Goal: Information Seeking & Learning: Learn about a topic

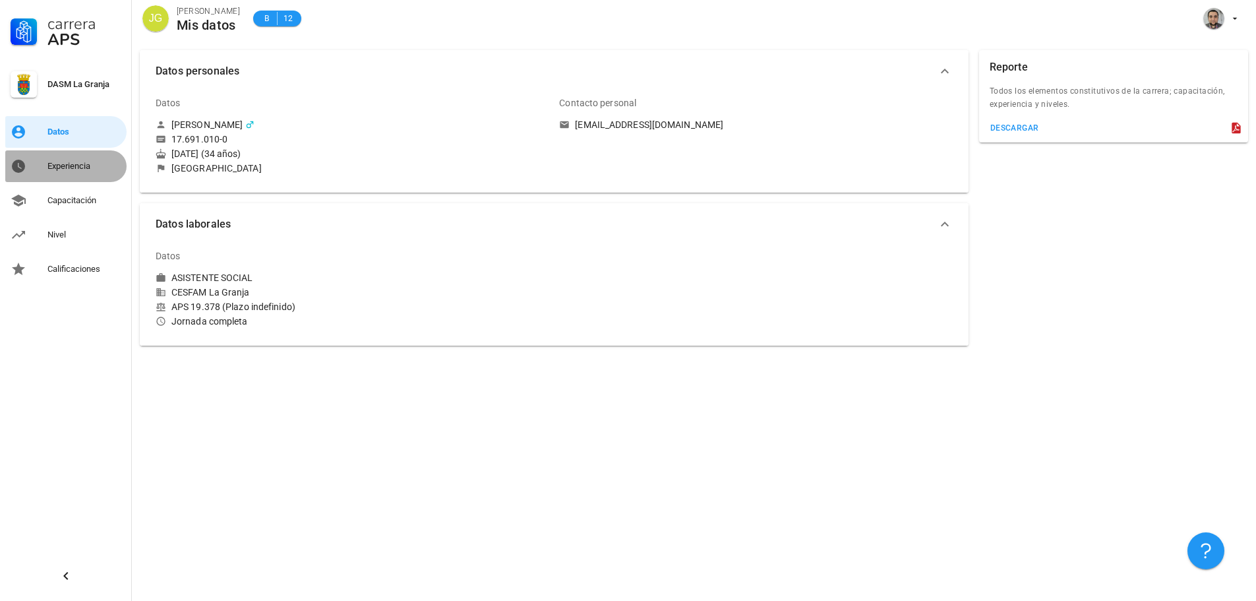
click at [73, 154] on link "Experiencia" at bounding box center [65, 166] width 121 height 32
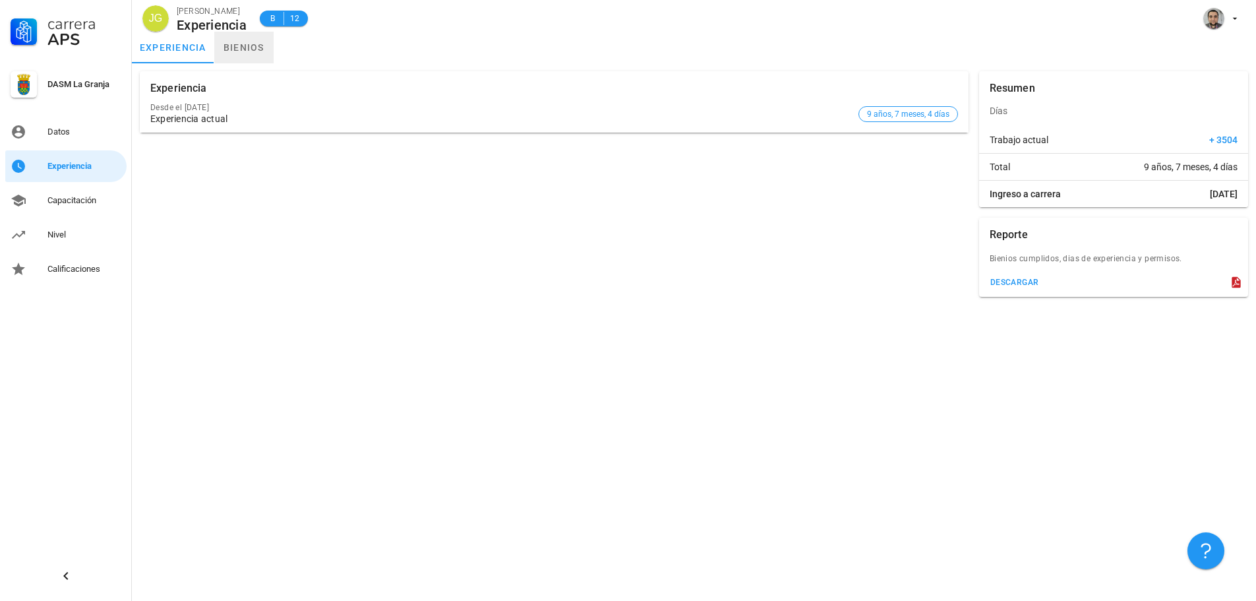
click at [247, 48] on link "bienios" at bounding box center [243, 48] width 59 height 32
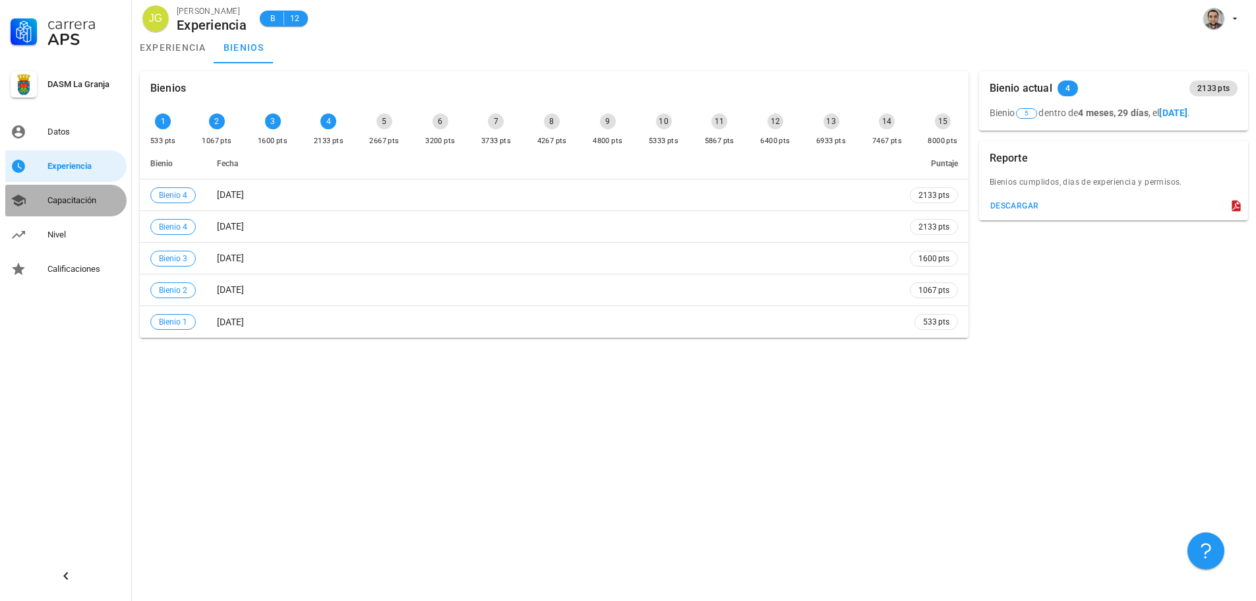
click at [82, 200] on div "Capacitación" at bounding box center [84, 200] width 74 height 11
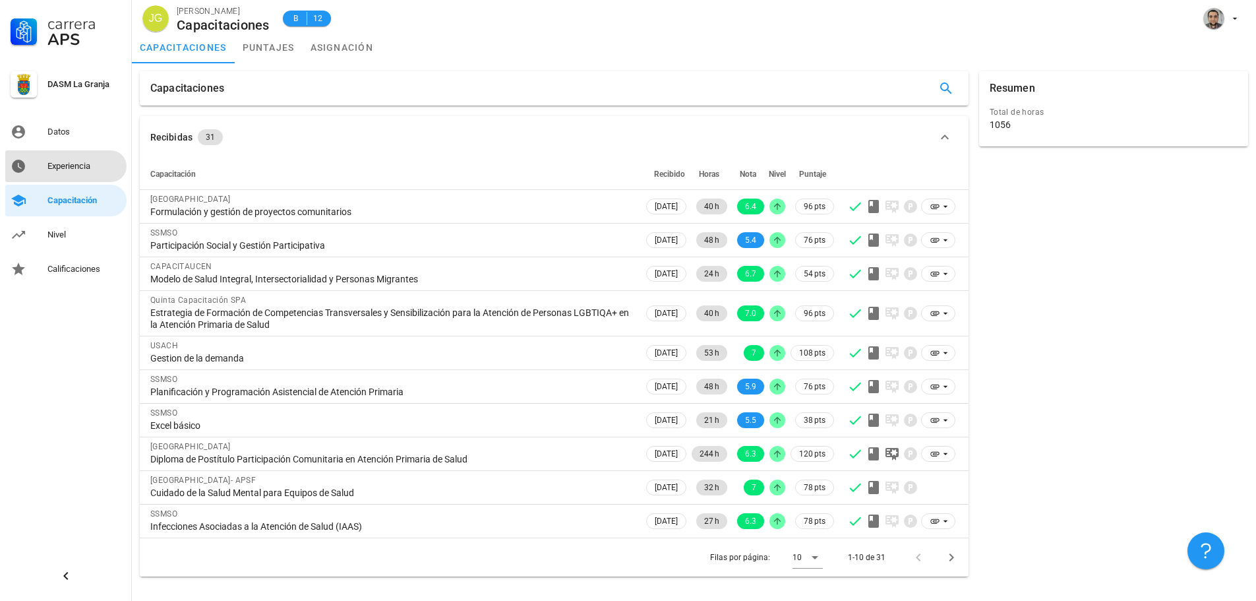
click at [70, 181] on link "Experiencia" at bounding box center [65, 166] width 121 height 32
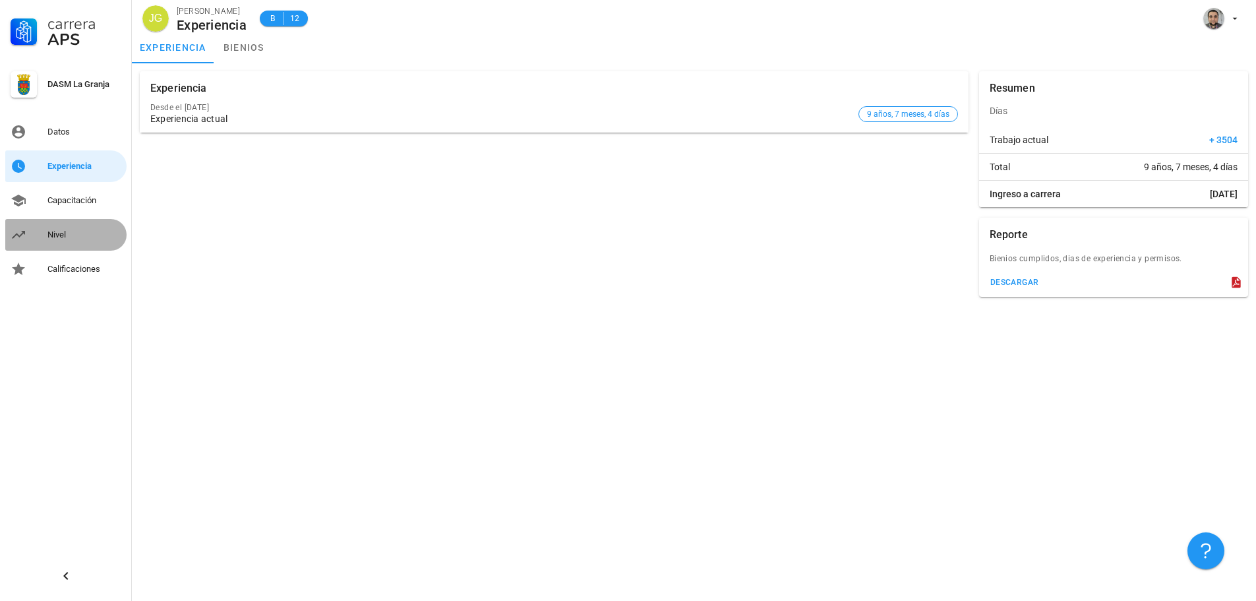
click at [77, 237] on div "Nivel" at bounding box center [84, 234] width 74 height 11
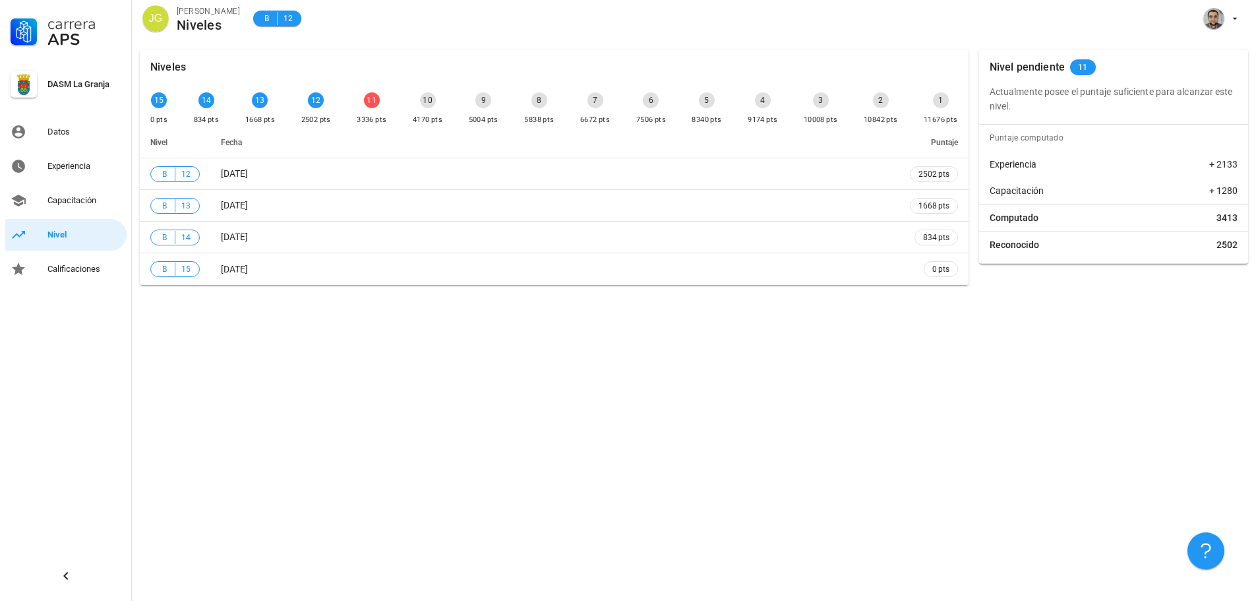
drag, startPoint x: 1016, startPoint y: 90, endPoint x: 1228, endPoint y: 102, distance: 212.0
click at [1228, 102] on p "Actualmente posee el puntaje suficiente para alcanzar este nivel." at bounding box center [1114, 98] width 248 height 29
click at [1226, 102] on p "Actualmente posee el puntaje suficiente para alcanzar este nivel." at bounding box center [1114, 98] width 248 height 29
drag, startPoint x: 1015, startPoint y: 110, endPoint x: 988, endPoint y: 92, distance: 32.9
click at [988, 92] on div "Actualmente posee el puntaje suficiente para alcanzar este nivel." at bounding box center [1113, 98] width 269 height 29
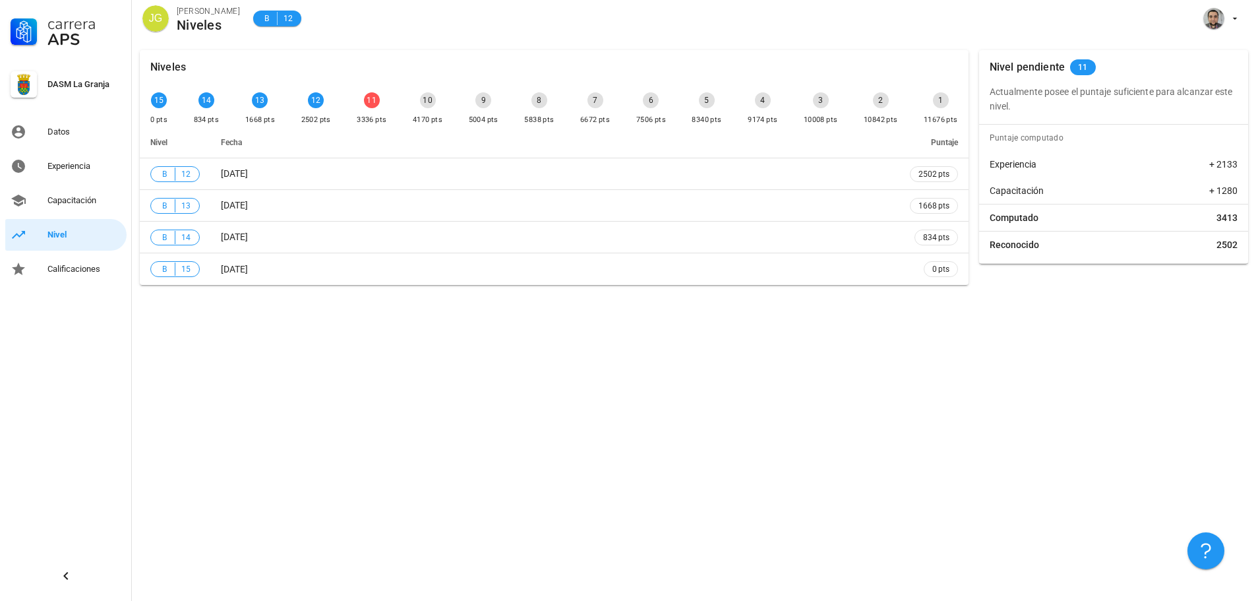
click at [1010, 106] on p "Actualmente posee el puntaje suficiente para alcanzar este nivel." at bounding box center [1114, 98] width 248 height 29
drag, startPoint x: 992, startPoint y: 92, endPoint x: 1018, endPoint y: 106, distance: 30.1
click at [1018, 106] on p "Actualmente posee el puntaje suficiente para alcanzar este nivel." at bounding box center [1114, 98] width 248 height 29
drag, startPoint x: 1018, startPoint y: 105, endPoint x: 1011, endPoint y: 100, distance: 9.0
click at [1019, 105] on p "Actualmente posee el puntaje suficiente para alcanzar este nivel." at bounding box center [1114, 98] width 248 height 29
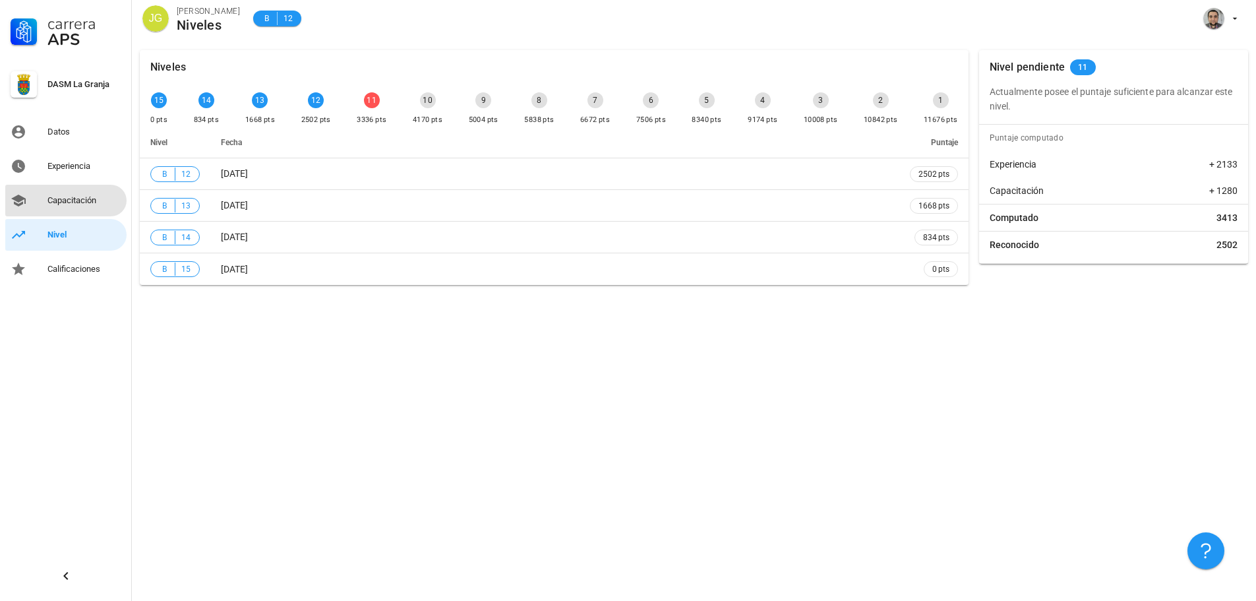
click at [106, 196] on div "Capacitación" at bounding box center [84, 200] width 74 height 11
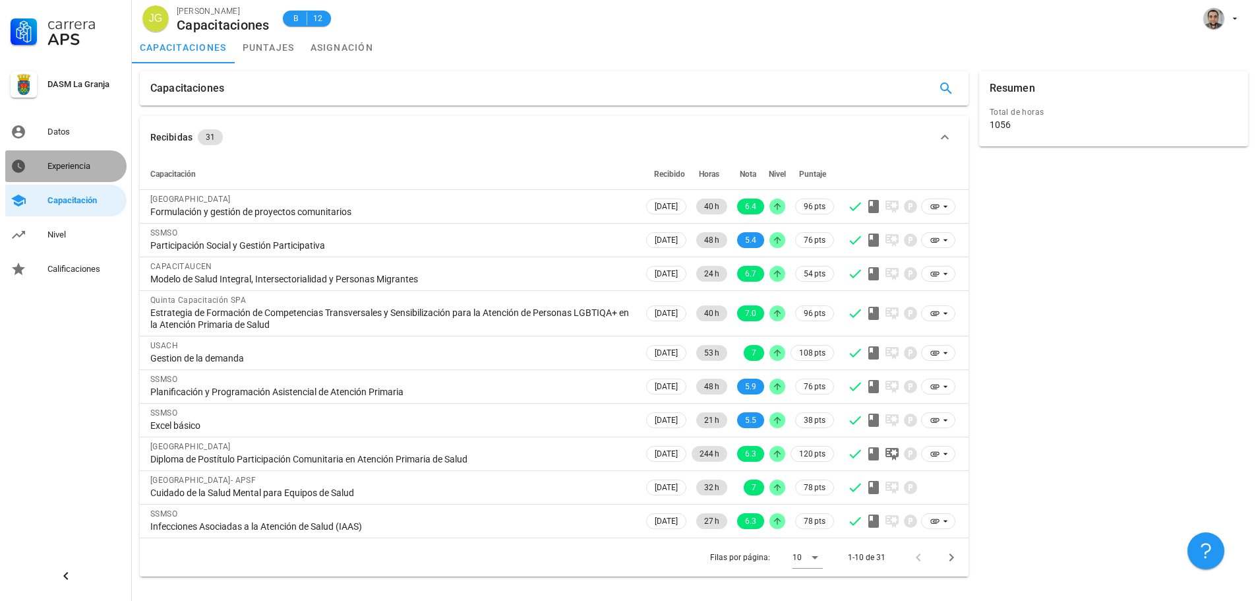
click at [94, 173] on div "Experiencia" at bounding box center [84, 166] width 74 height 21
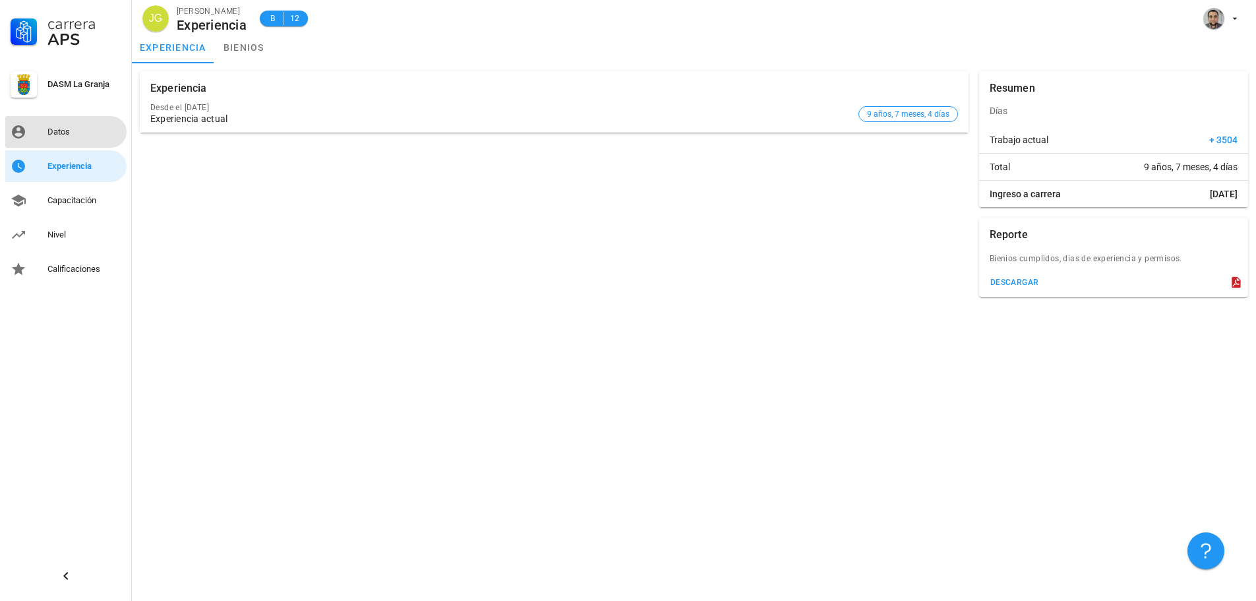
click at [88, 137] on div "Datos" at bounding box center [84, 131] width 74 height 21
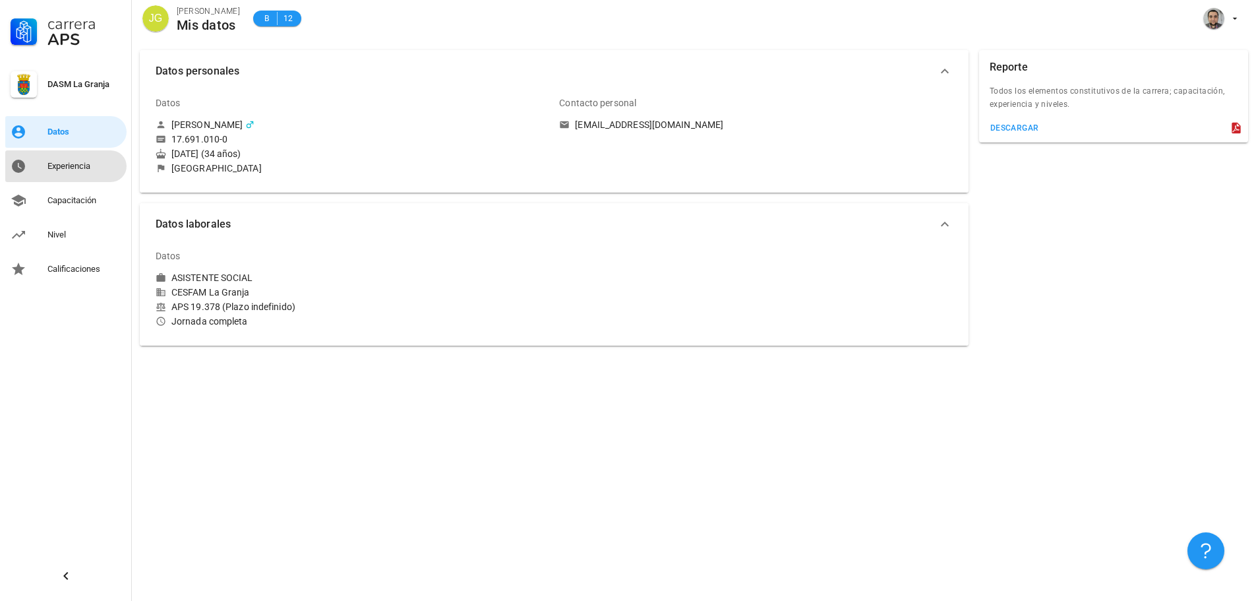
click at [88, 167] on div "Experiencia" at bounding box center [84, 166] width 74 height 11
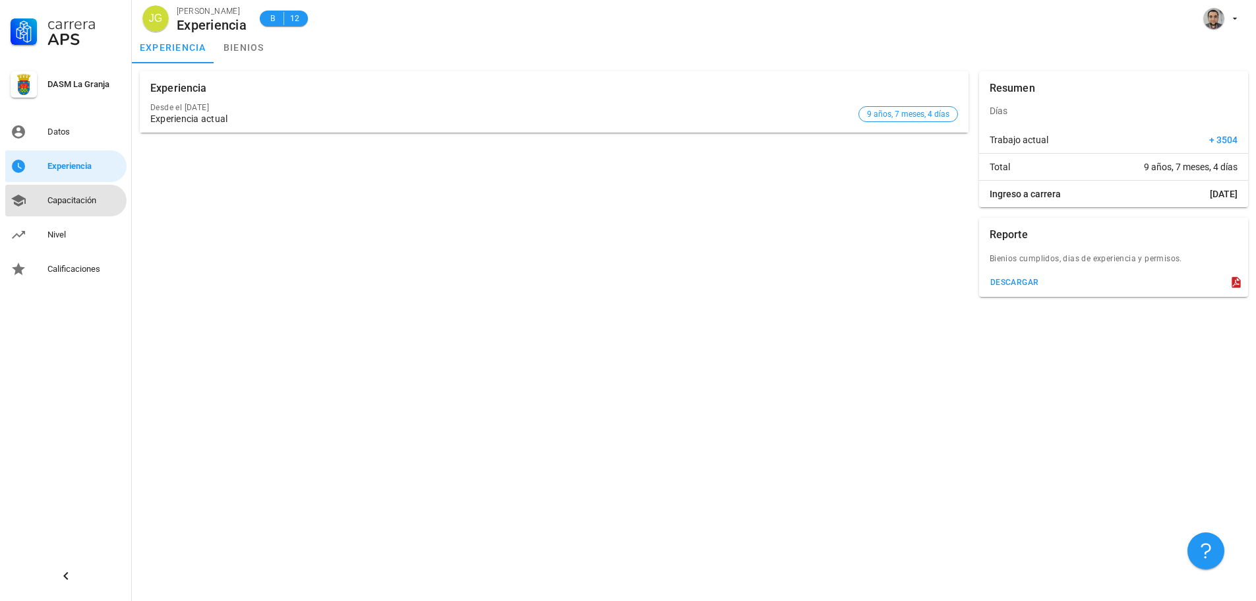
click at [53, 200] on div "Capacitación" at bounding box center [84, 200] width 74 height 11
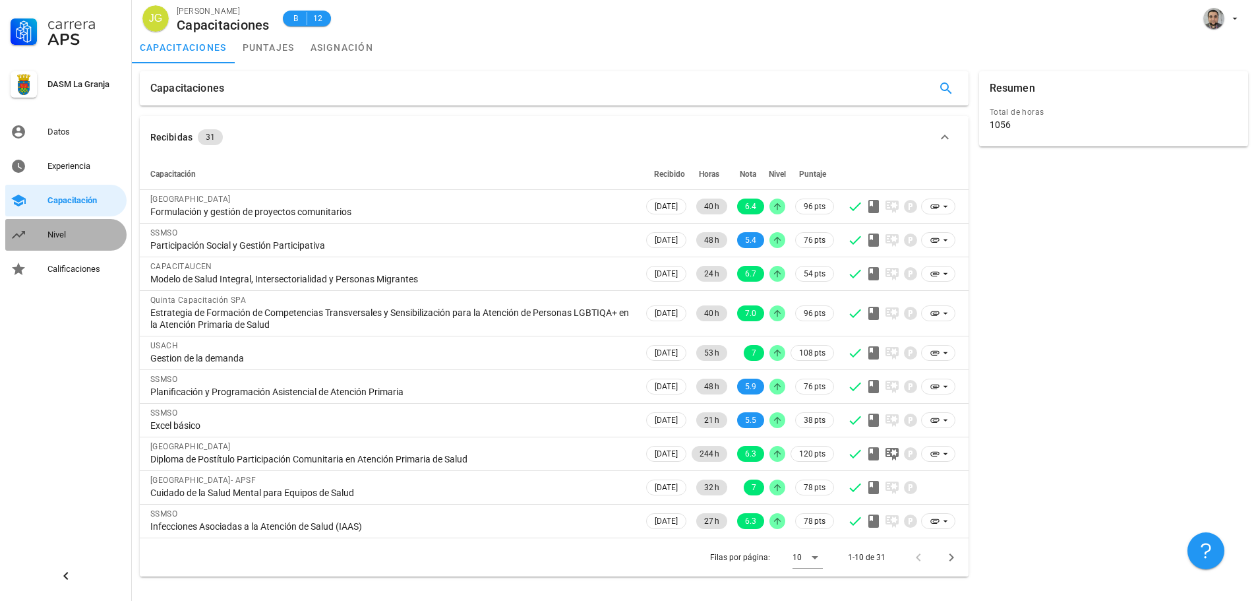
click at [53, 245] on link "Nivel" at bounding box center [65, 235] width 121 height 32
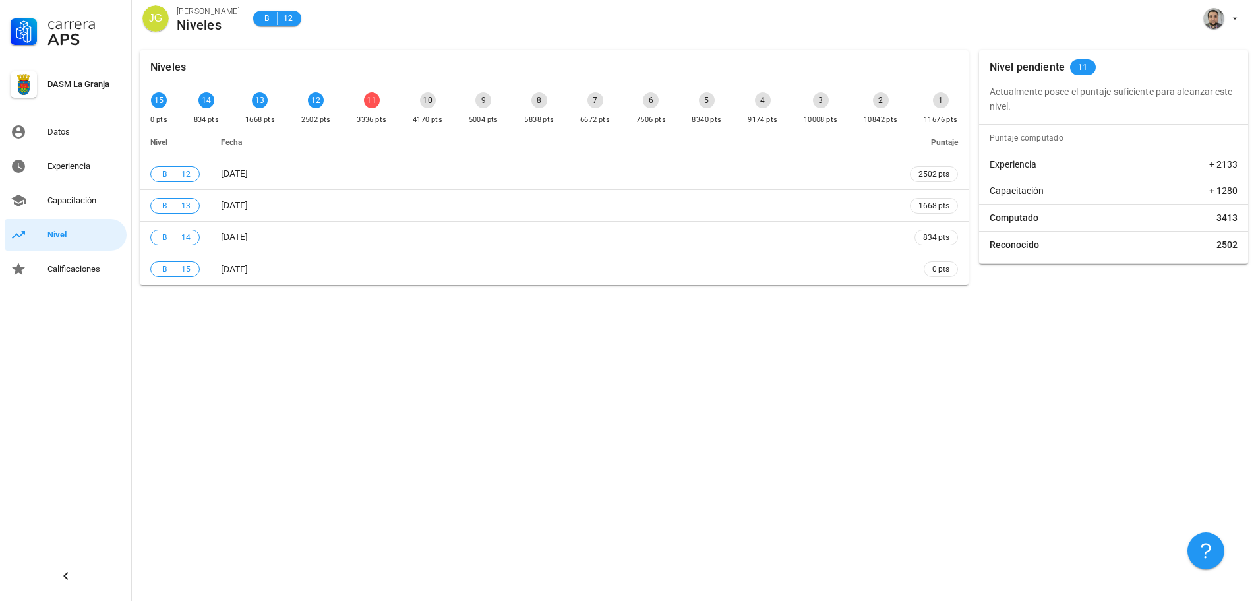
drag, startPoint x: 1003, startPoint y: 90, endPoint x: 1118, endPoint y: 109, distance: 117.1
click at [1118, 109] on p "Actualmente posee el puntaje suficiente para alcanzar este nivel." at bounding box center [1114, 98] width 248 height 29
click at [1118, 113] on div "Nivel pendiente 11 Actualmente posee el puntaje suficiente para alcanzar este n…" at bounding box center [1113, 157] width 269 height 214
click at [38, 270] on link "Calificaciones" at bounding box center [65, 269] width 121 height 32
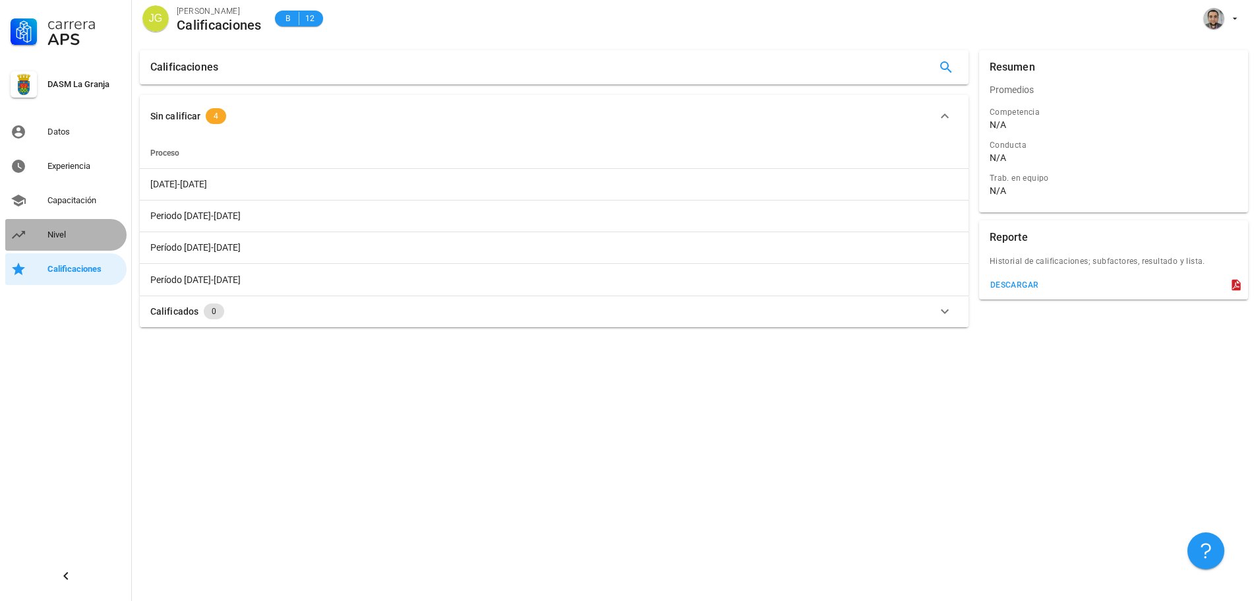
click at [73, 237] on div "Nivel" at bounding box center [84, 234] width 74 height 11
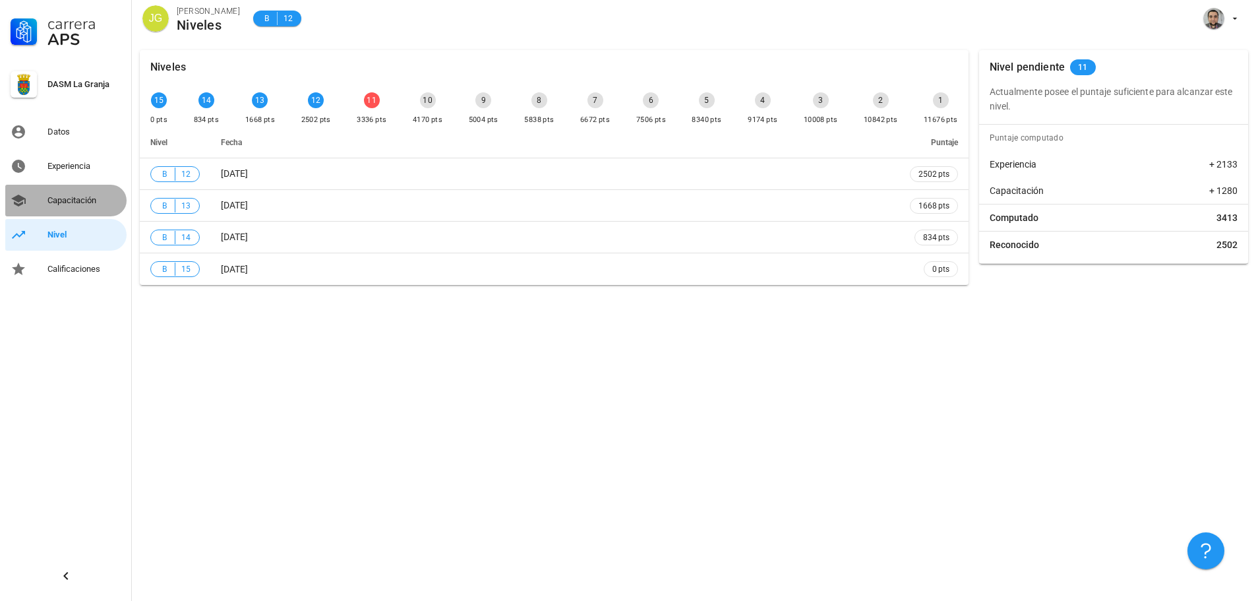
click at [70, 193] on div "Capacitación" at bounding box center [84, 200] width 74 height 21
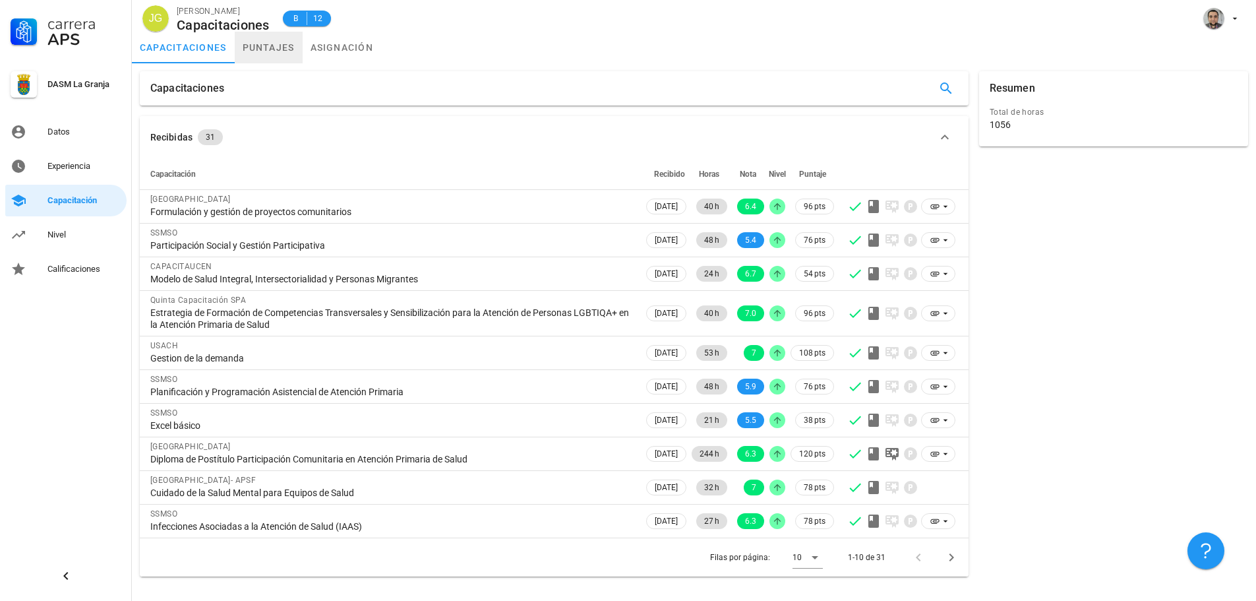
click at [278, 55] on link "puntajes" at bounding box center [269, 48] width 68 height 32
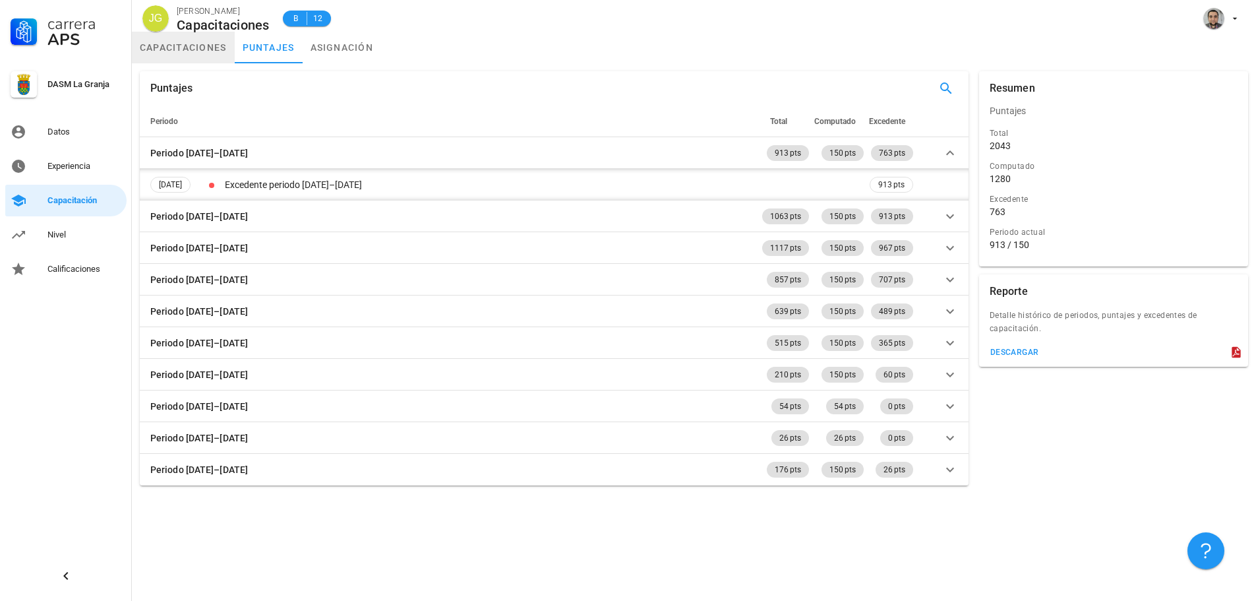
click at [197, 44] on link "capacitaciones" at bounding box center [183, 48] width 103 height 32
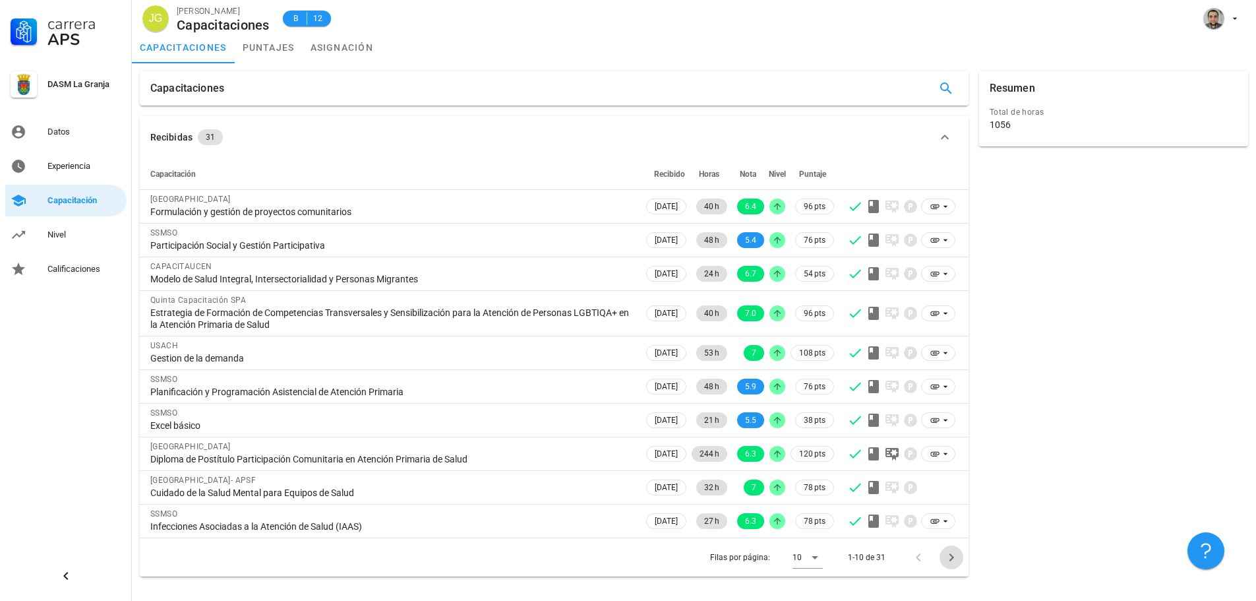
click at [948, 560] on icon "Página siguiente" at bounding box center [952, 557] width 16 height 16
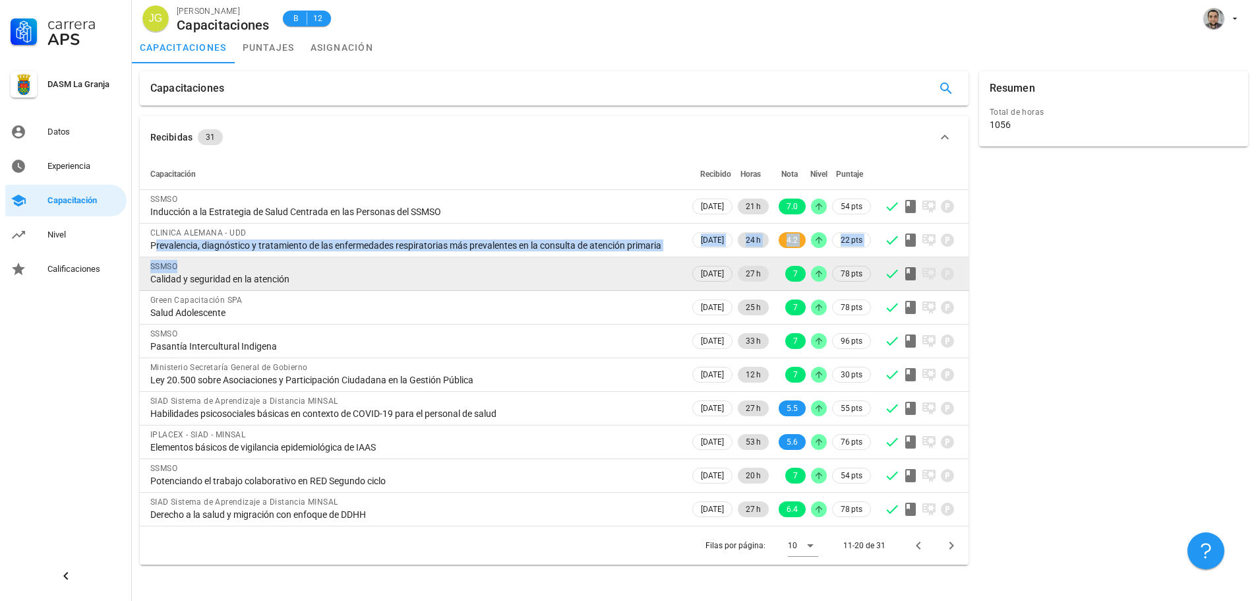
drag, startPoint x: 150, startPoint y: 242, endPoint x: 322, endPoint y: 269, distance: 173.6
click at [322, 269] on tbody "SSMSO Inducción a la Estrategia de Salud Centrada en las Personas del SSMSO 01/…" at bounding box center [554, 358] width 829 height 336
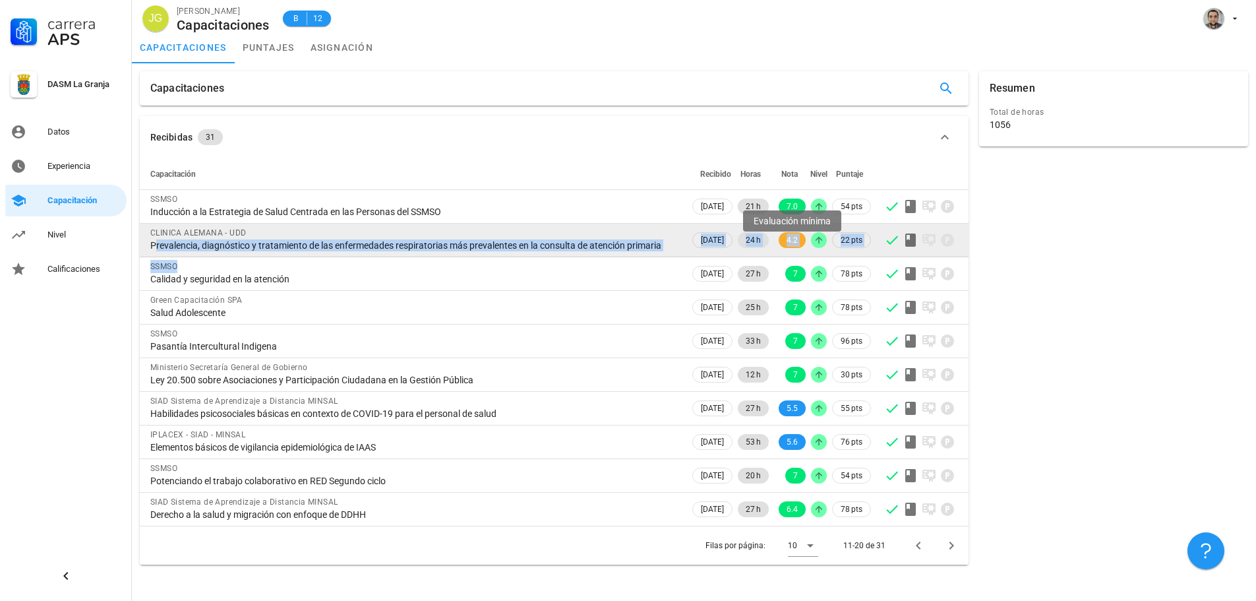
click at [801, 248] on span "4.2" at bounding box center [792, 240] width 27 height 16
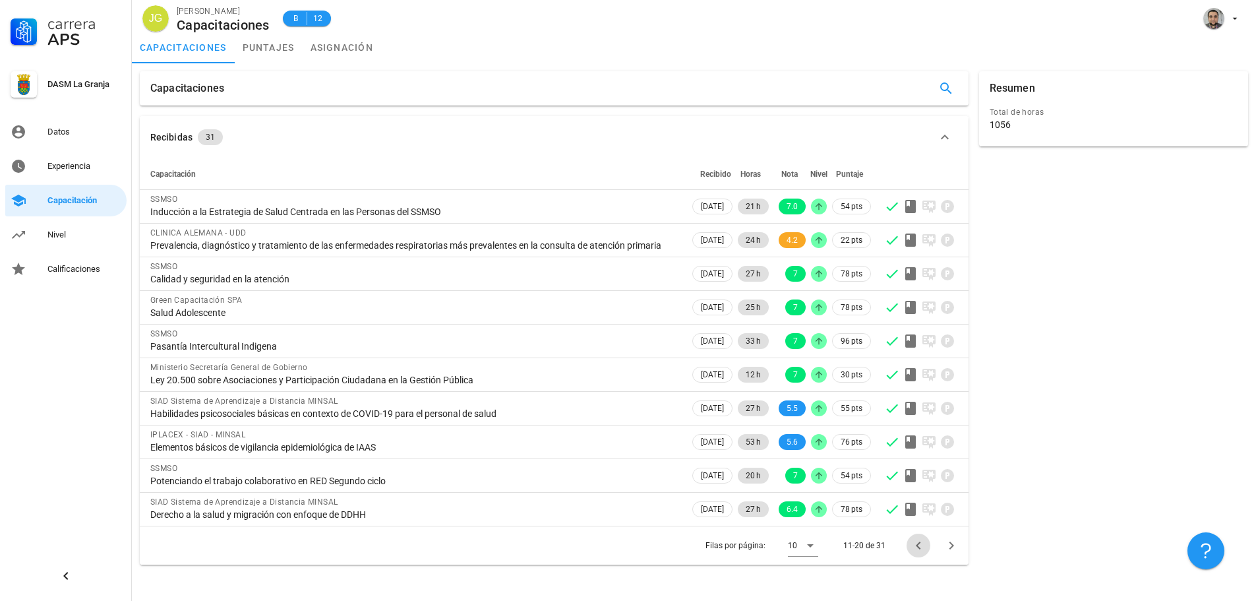
click at [918, 553] on icon "Página anterior" at bounding box center [919, 545] width 16 height 16
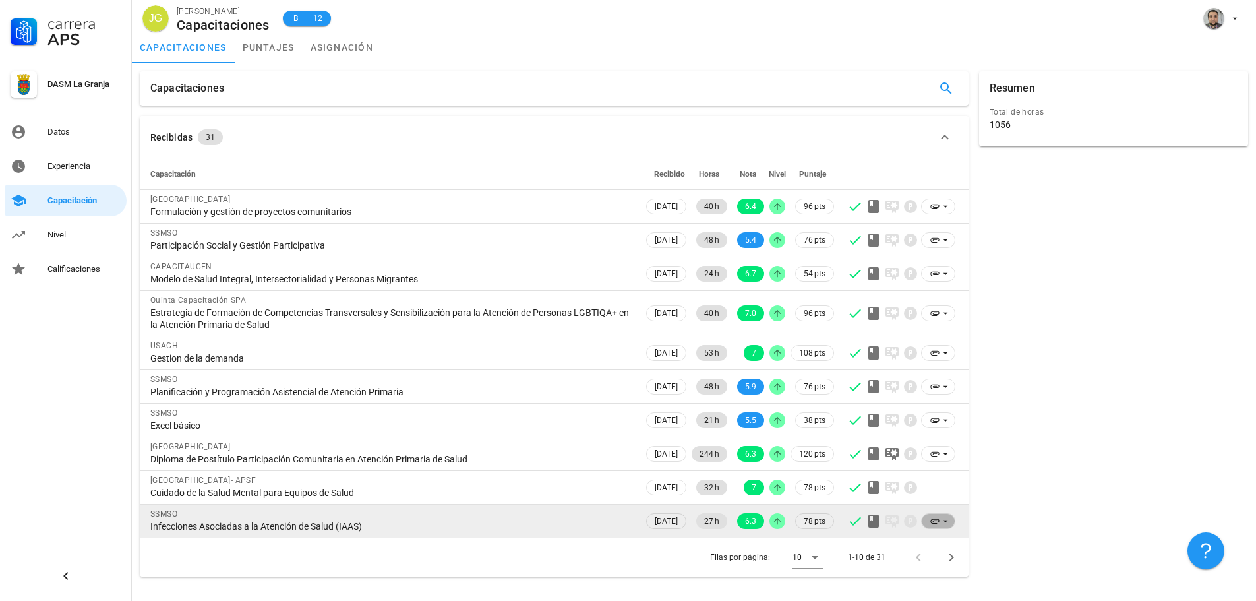
click at [938, 520] on icon at bounding box center [935, 521] width 11 height 11
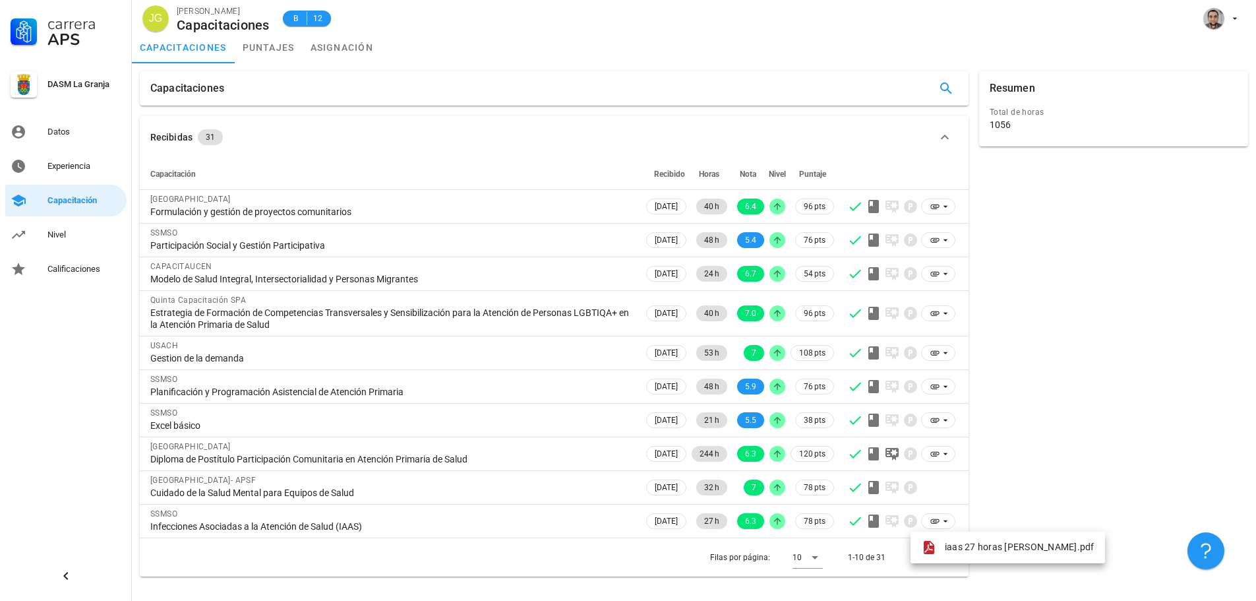
click at [1053, 489] on div "Resumen Total de horas 1056" at bounding box center [1114, 324] width 280 height 516
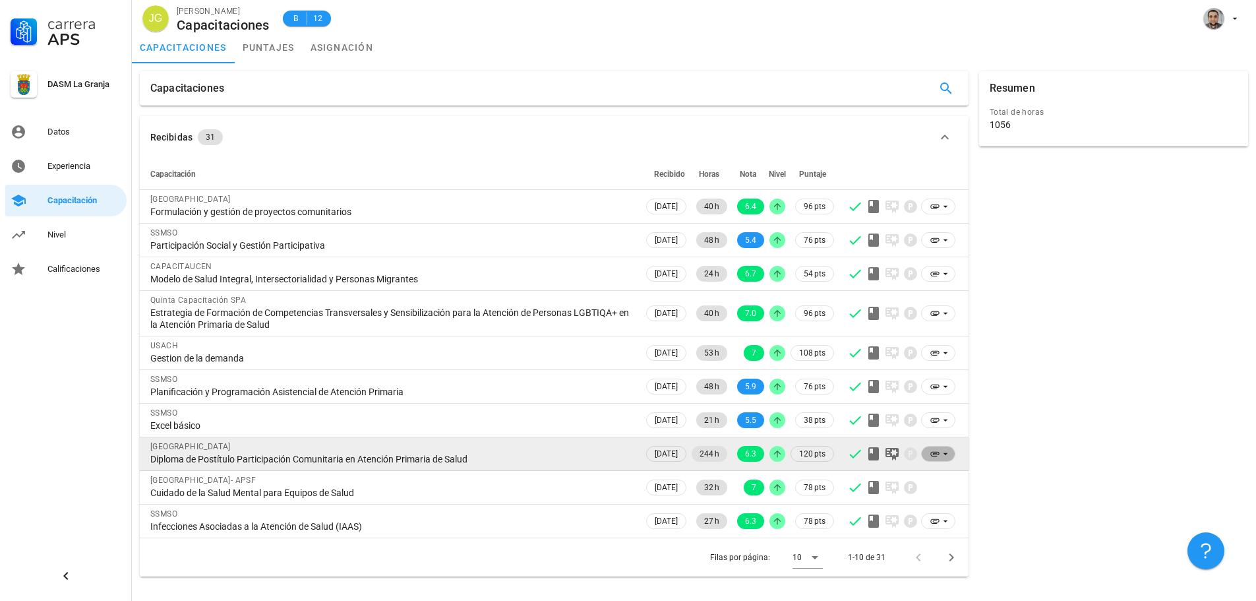
click at [944, 450] on icon at bounding box center [945, 453] width 11 height 11
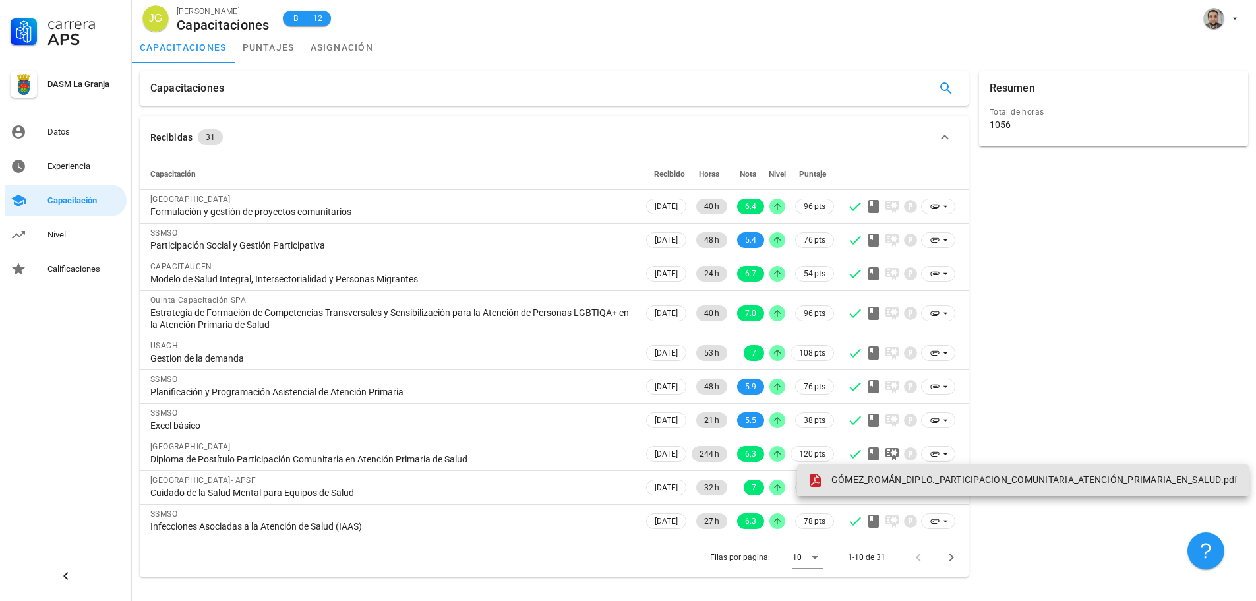
click at [975, 474] on div "GÓMEZ_ROMÁN_DIPLO._PARTICIPACION_COMUNITARIA_ATENCIÓN_PRIMARIA_EN_SALUD.pdf" at bounding box center [1023, 480] width 431 height 16
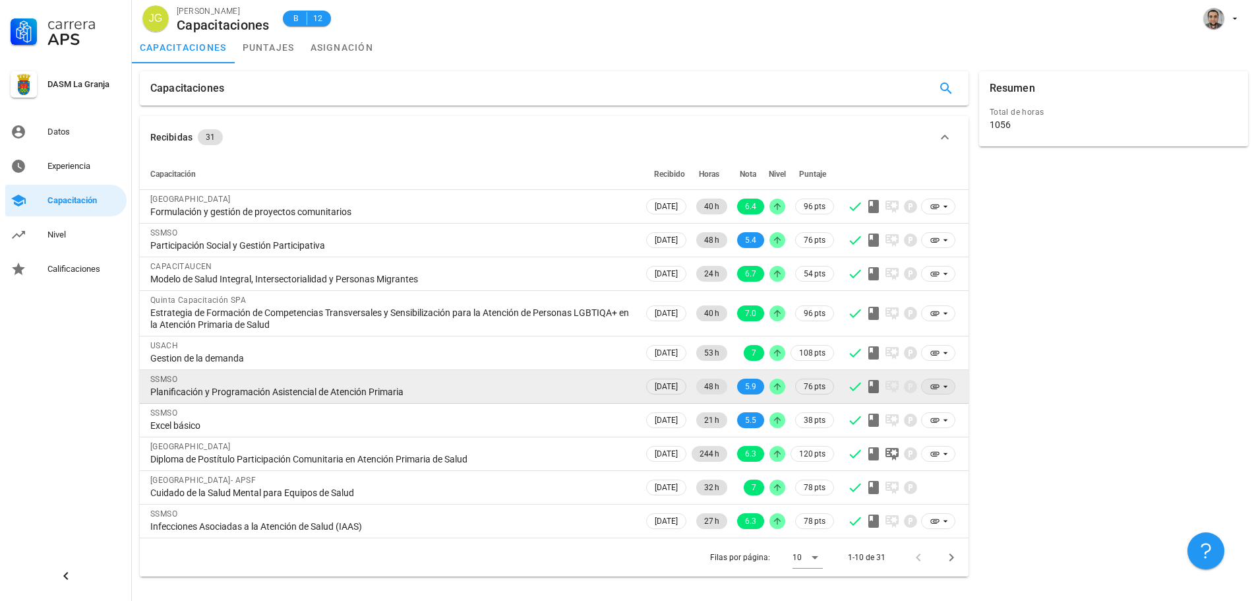
click at [938, 382] on icon at bounding box center [935, 386] width 11 height 11
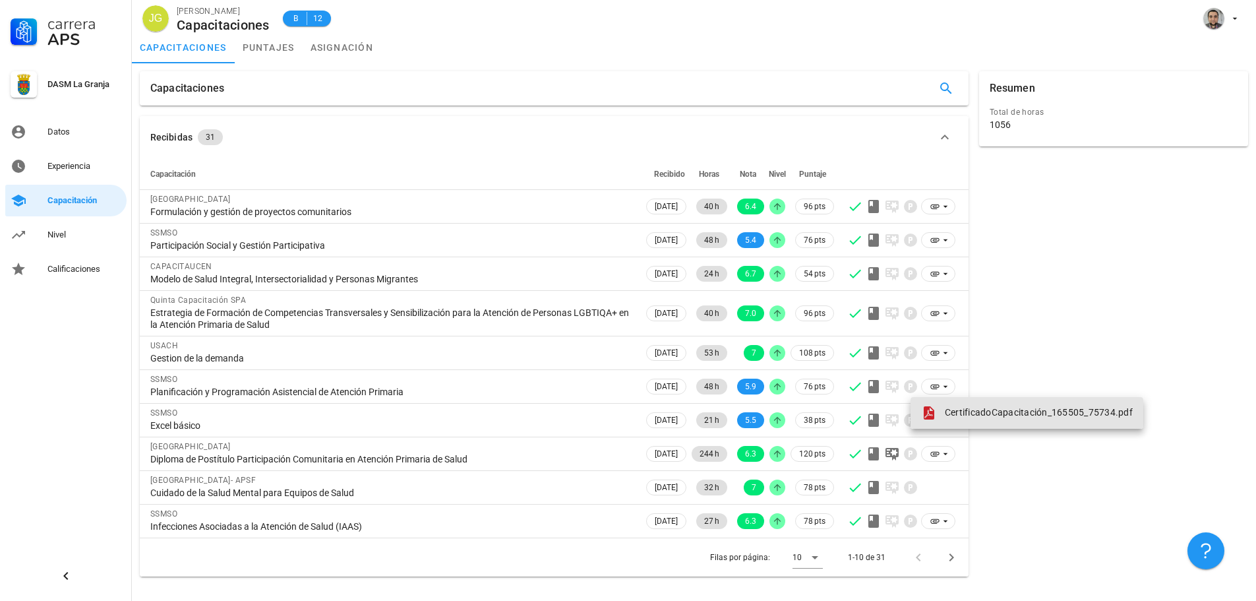
click at [943, 410] on div "CertificadoCapacitación_165505_75734.pdf" at bounding box center [1027, 413] width 212 height 16
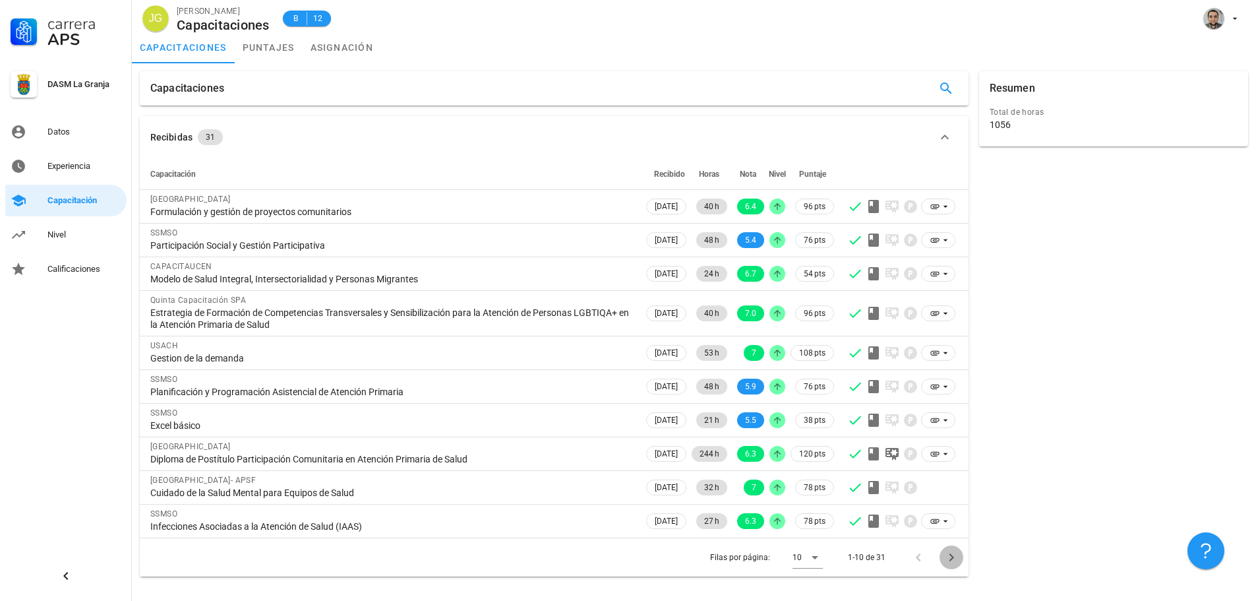
click at [949, 557] on icon "Página siguiente" at bounding box center [952, 557] width 16 height 16
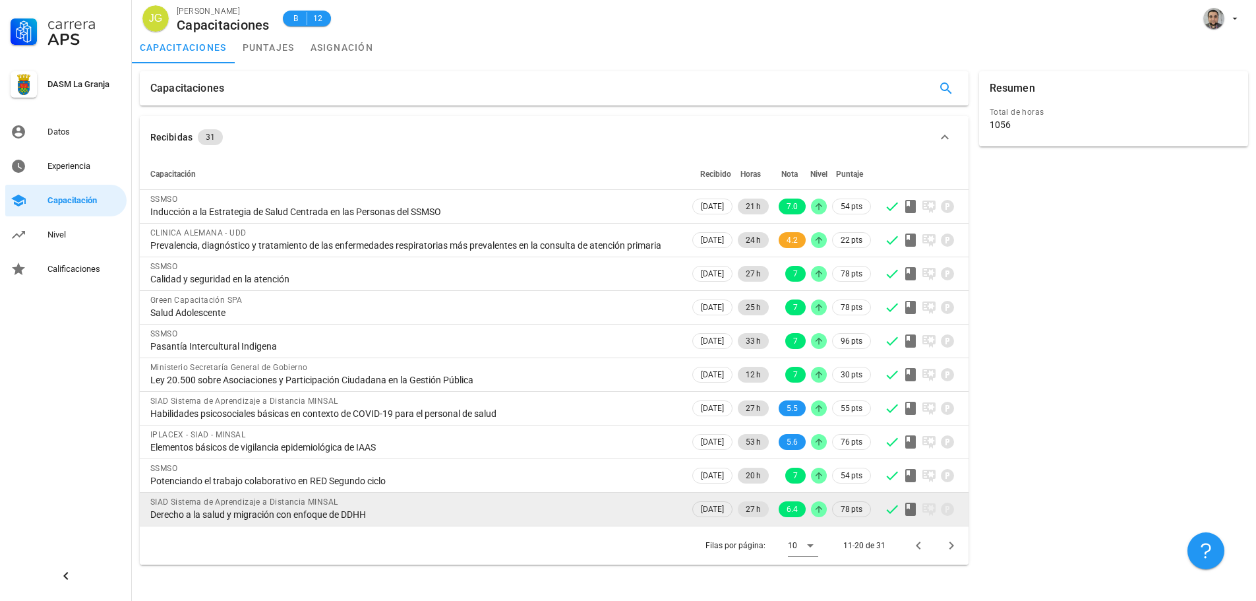
click at [957, 517] on div at bounding box center [921, 509] width 74 height 16
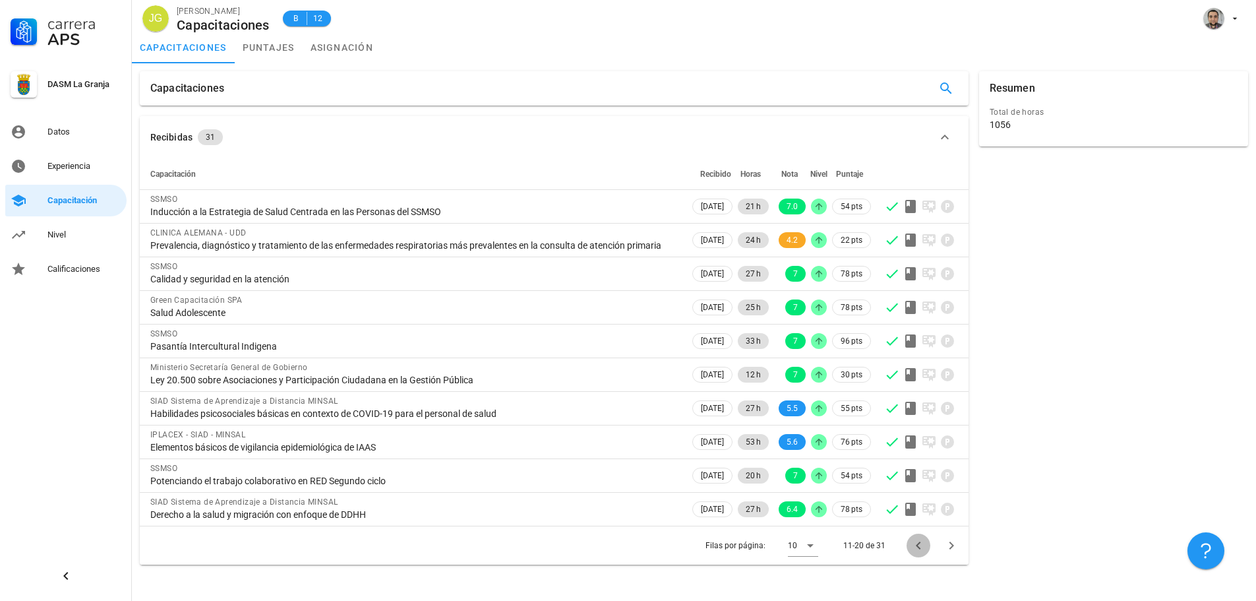
click at [918, 549] on icon "Página anterior" at bounding box center [918, 545] width 5 height 8
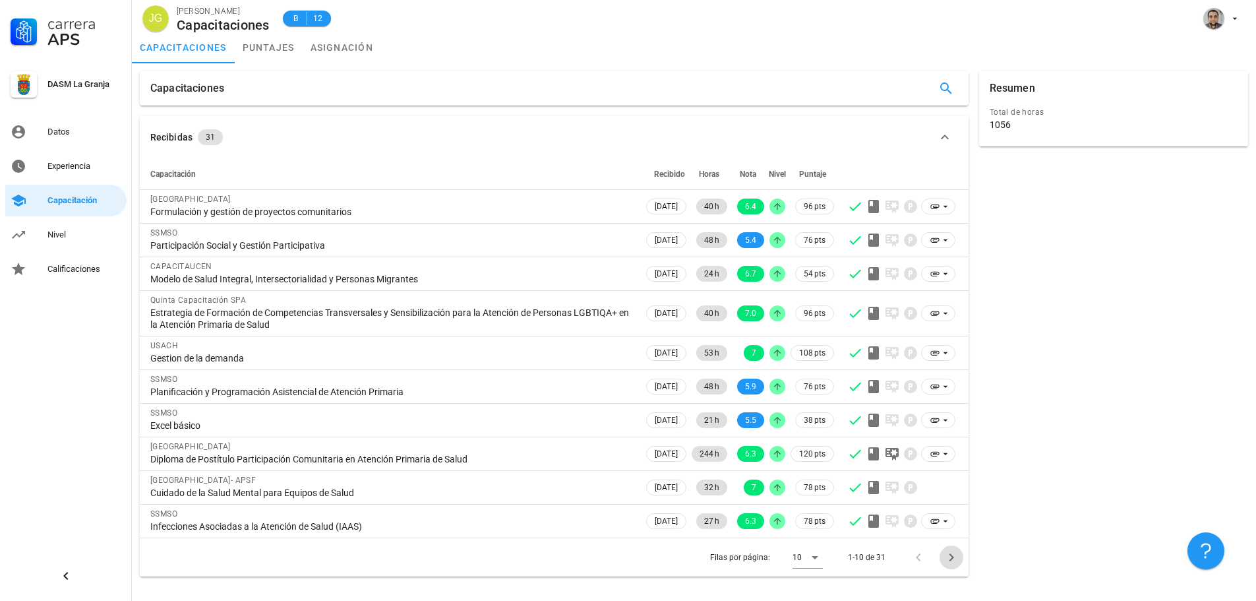
click at [953, 560] on icon "Página siguiente" at bounding box center [952, 557] width 16 height 16
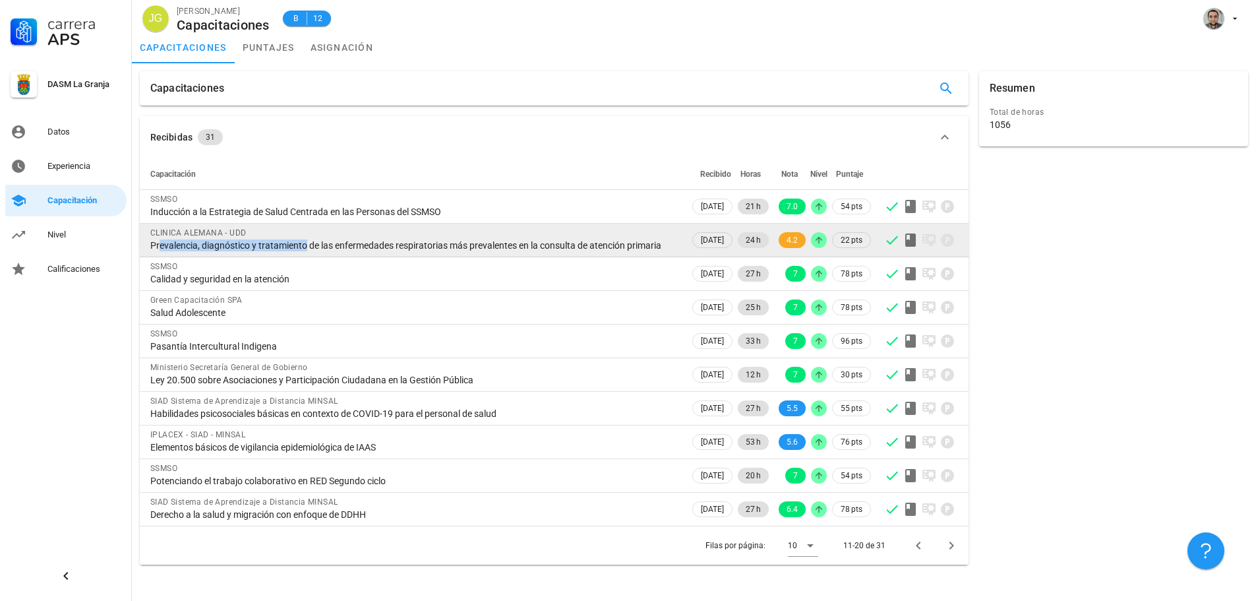
drag, startPoint x: 154, startPoint y: 247, endPoint x: 317, endPoint y: 253, distance: 163.7
click at [302, 251] on div "Prevalencia, diagnóstico y tratamiento de las enfermedades respiratorias más pr…" at bounding box center [414, 245] width 529 height 12
click at [477, 250] on div "Prevalencia, diagnóstico y tratamiento de las enfermedades respiratorias más pr…" at bounding box center [414, 245] width 529 height 12
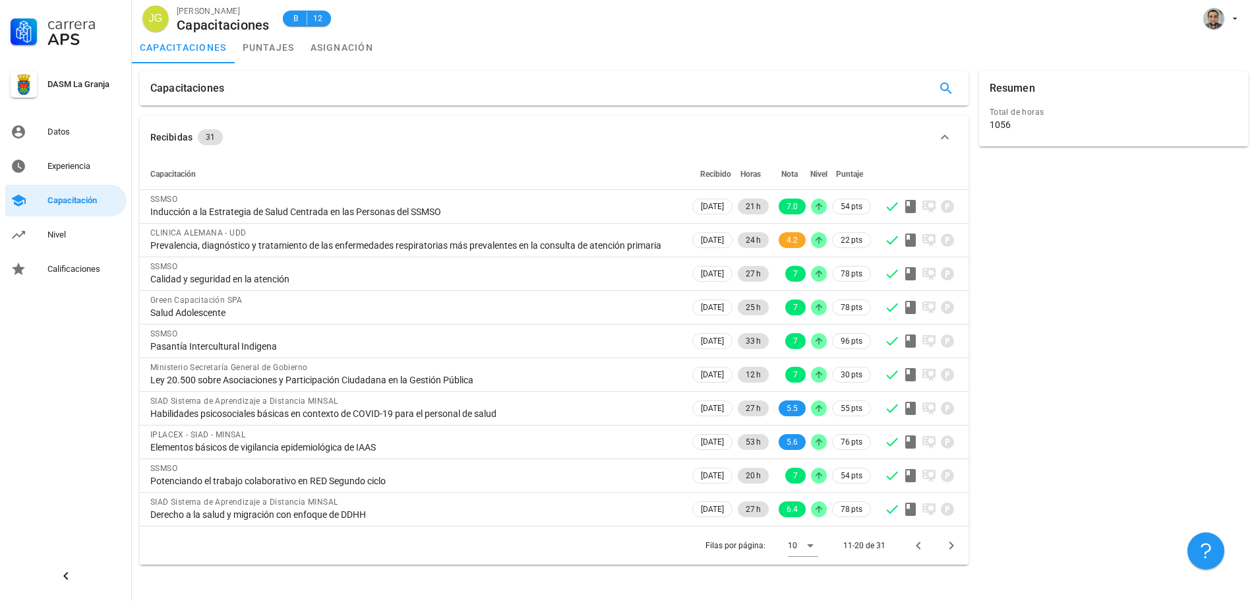
click at [965, 564] on div "Filas por página: 10 11-20 de 31" at bounding box center [554, 545] width 829 height 39
click at [961, 553] on span "Página siguiente" at bounding box center [952, 545] width 24 height 16
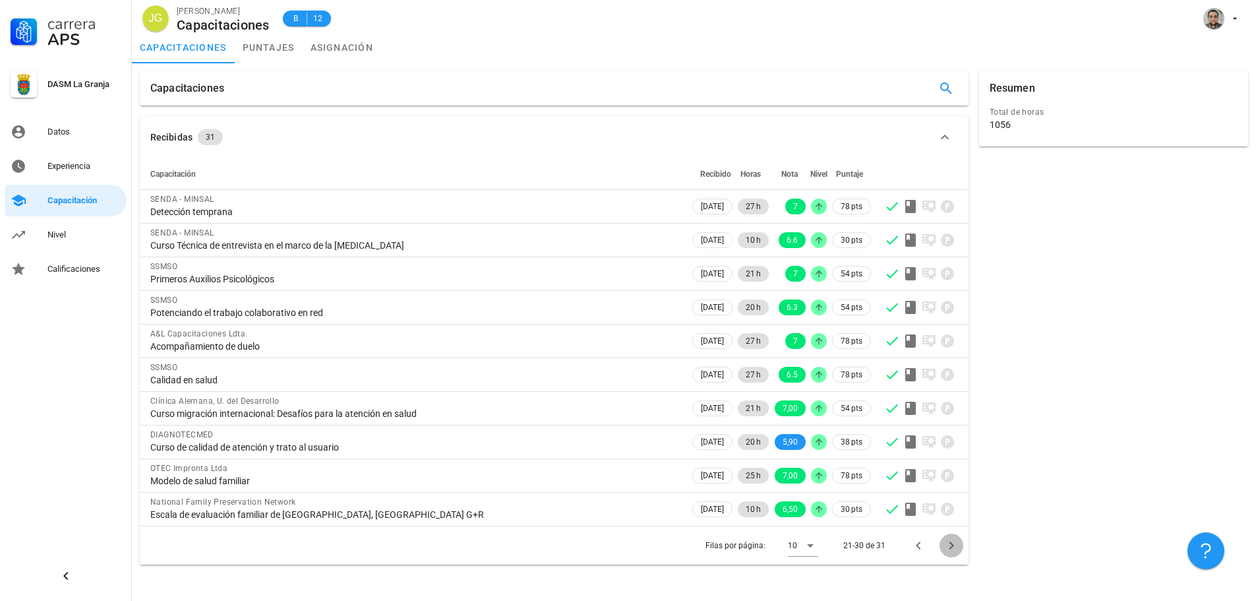
click at [961, 539] on span "Página siguiente" at bounding box center [952, 545] width 24 height 16
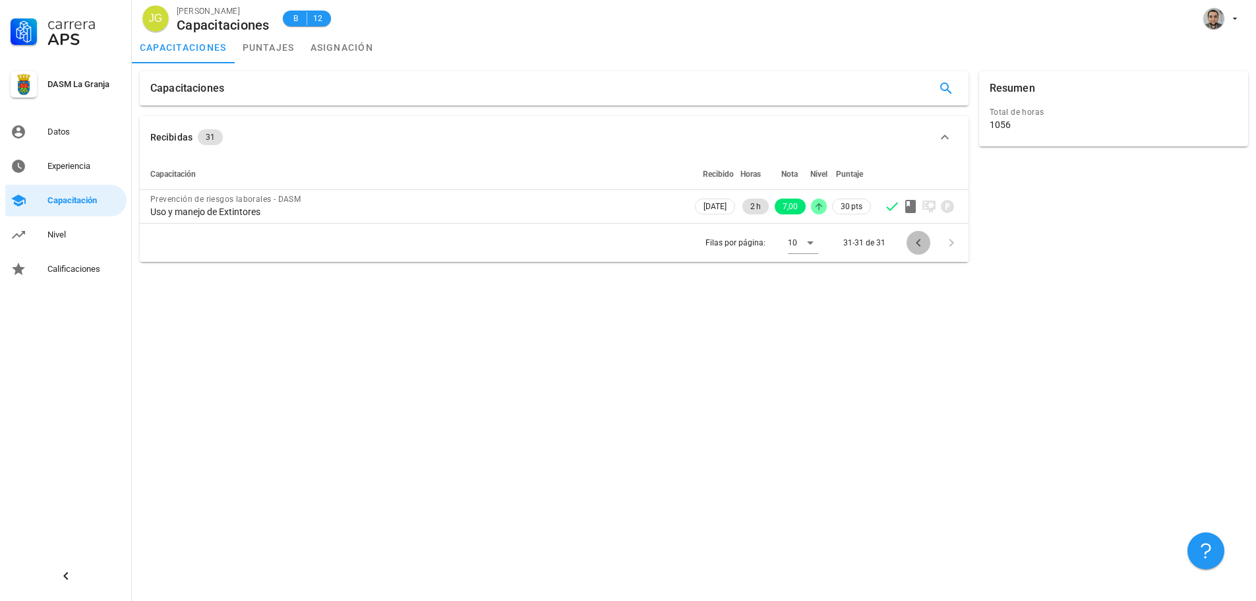
click at [918, 241] on icon "Página anterior" at bounding box center [918, 243] width 5 height 8
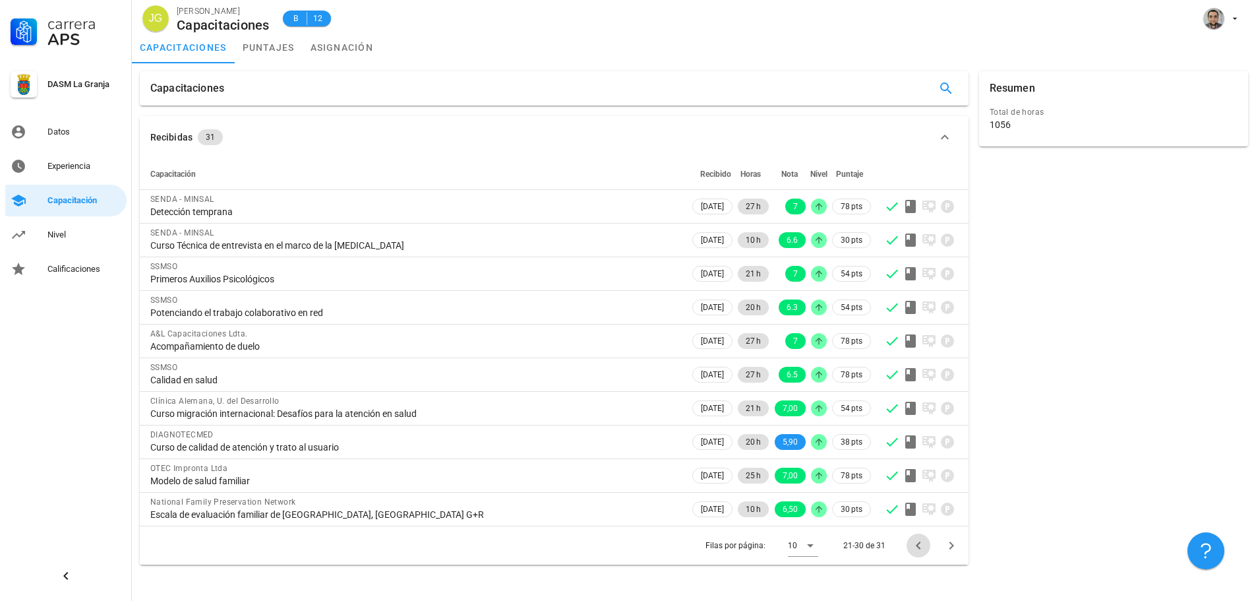
click at [917, 546] on icon "Página anterior" at bounding box center [918, 545] width 5 height 8
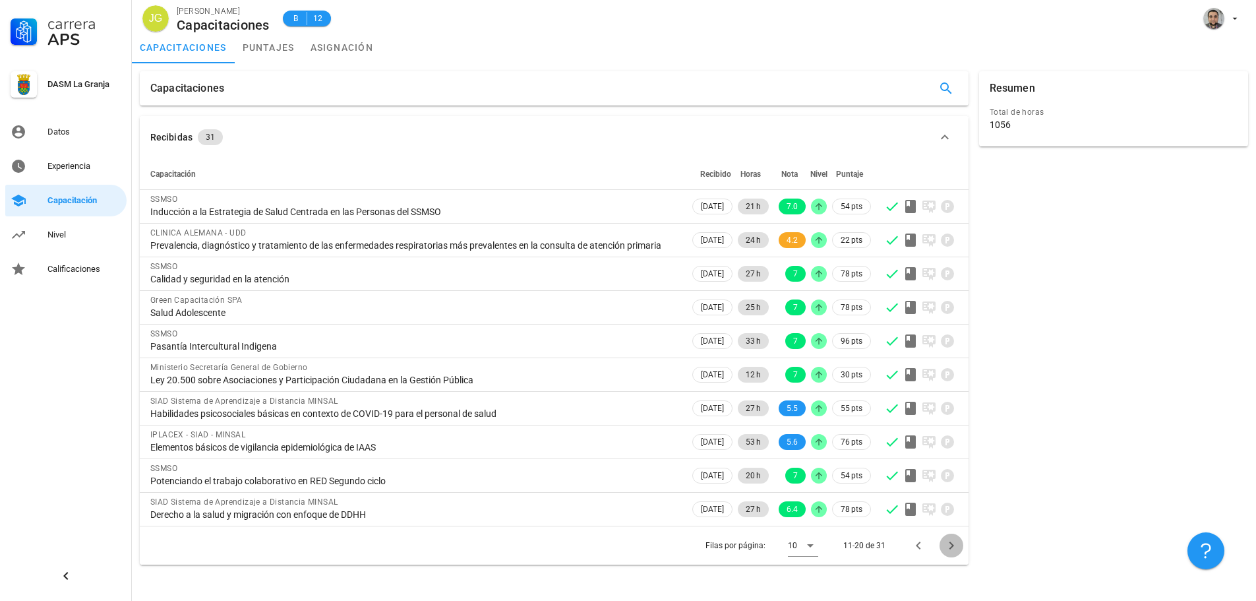
click at [946, 553] on icon "Página siguiente" at bounding box center [952, 545] width 16 height 16
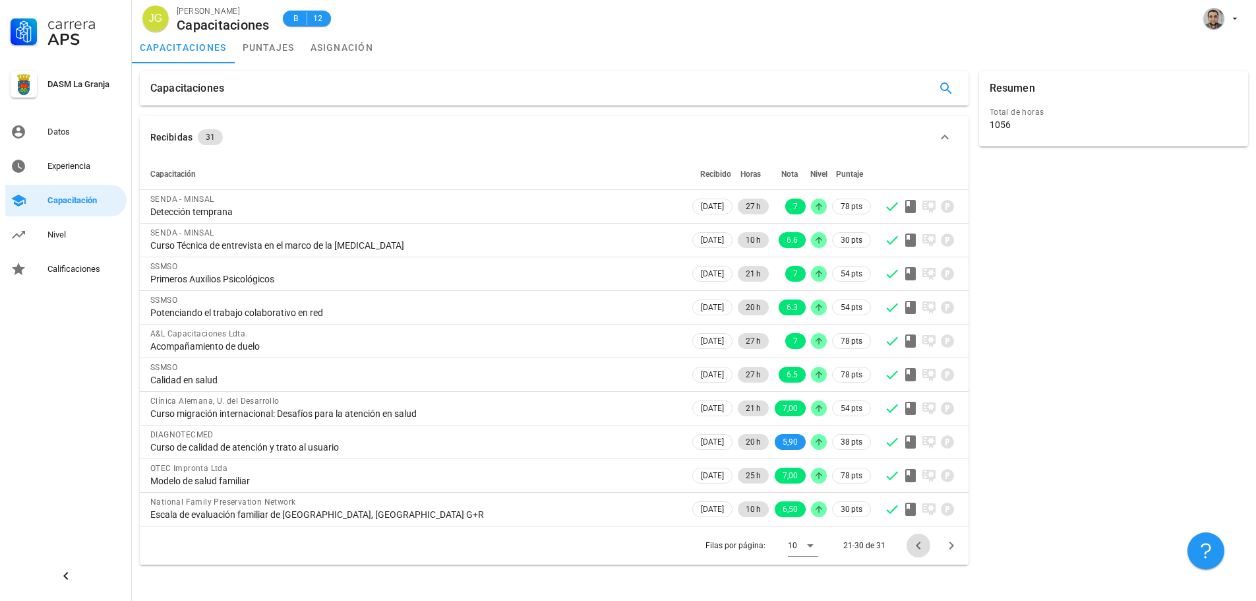
click at [919, 548] on icon "Página anterior" at bounding box center [918, 545] width 5 height 8
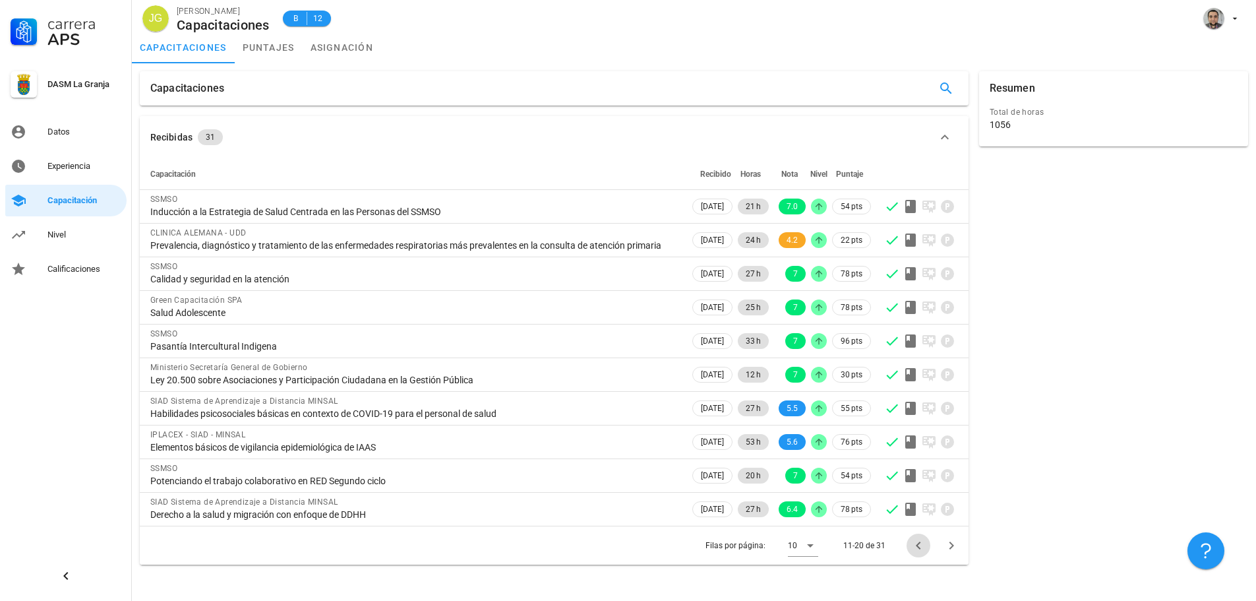
click at [915, 553] on icon "Página anterior" at bounding box center [919, 545] width 16 height 16
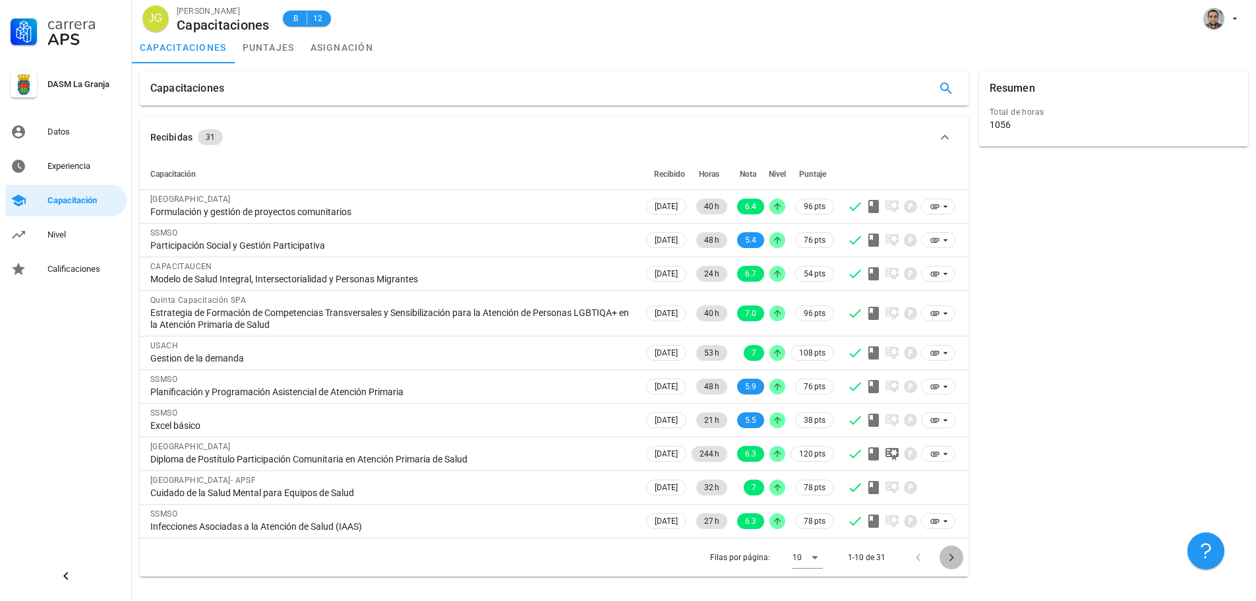
click at [949, 551] on icon "Página siguiente" at bounding box center [952, 557] width 16 height 16
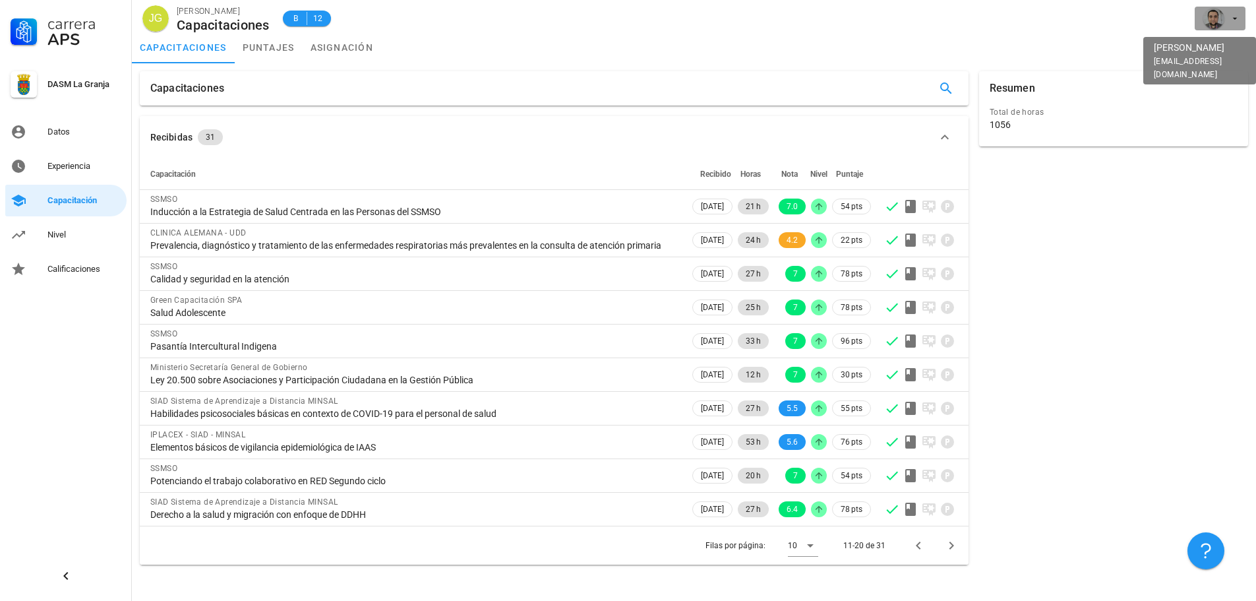
click at [1234, 24] on span "button" at bounding box center [1220, 18] width 40 height 21
click at [1230, 51] on div "Salir" at bounding box center [1227, 51] width 21 height 26
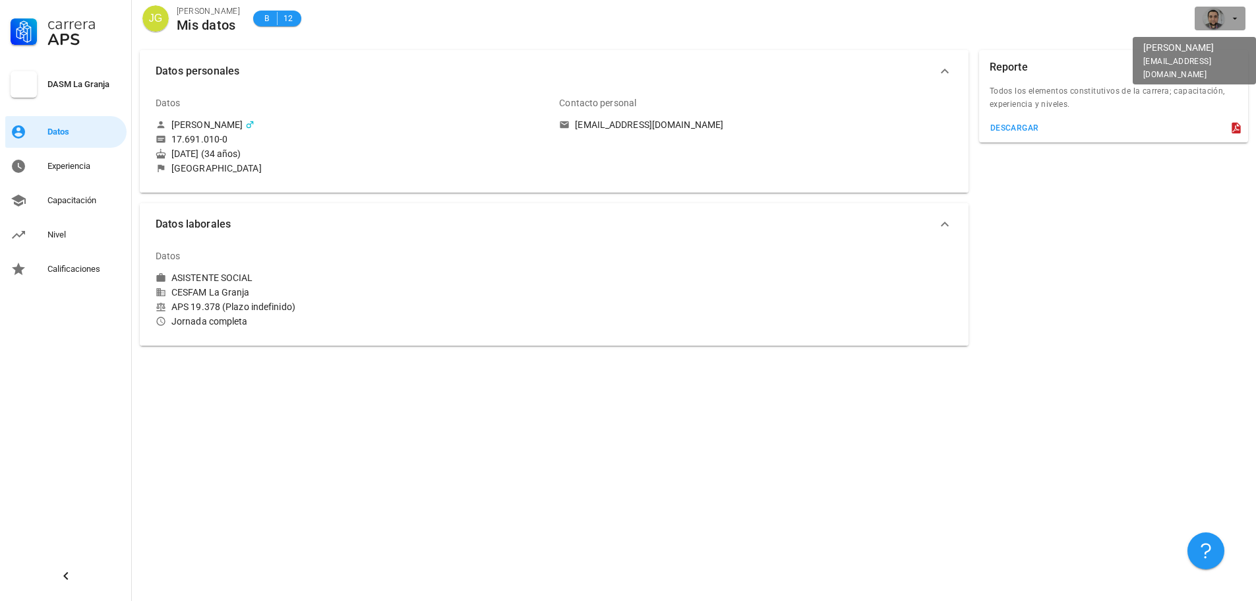
click at [1229, 15] on span "button" at bounding box center [1220, 18] width 40 height 21
click at [1221, 48] on div "Salir" at bounding box center [1227, 51] width 21 height 26
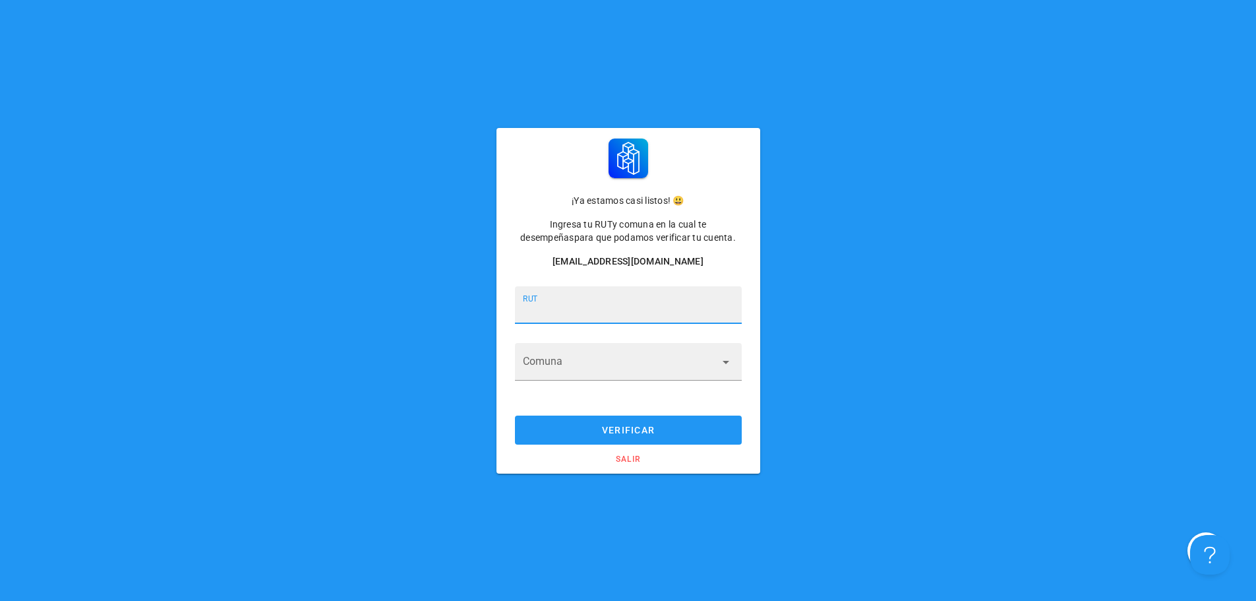
click at [599, 305] on input "RUT" at bounding box center [628, 311] width 211 height 21
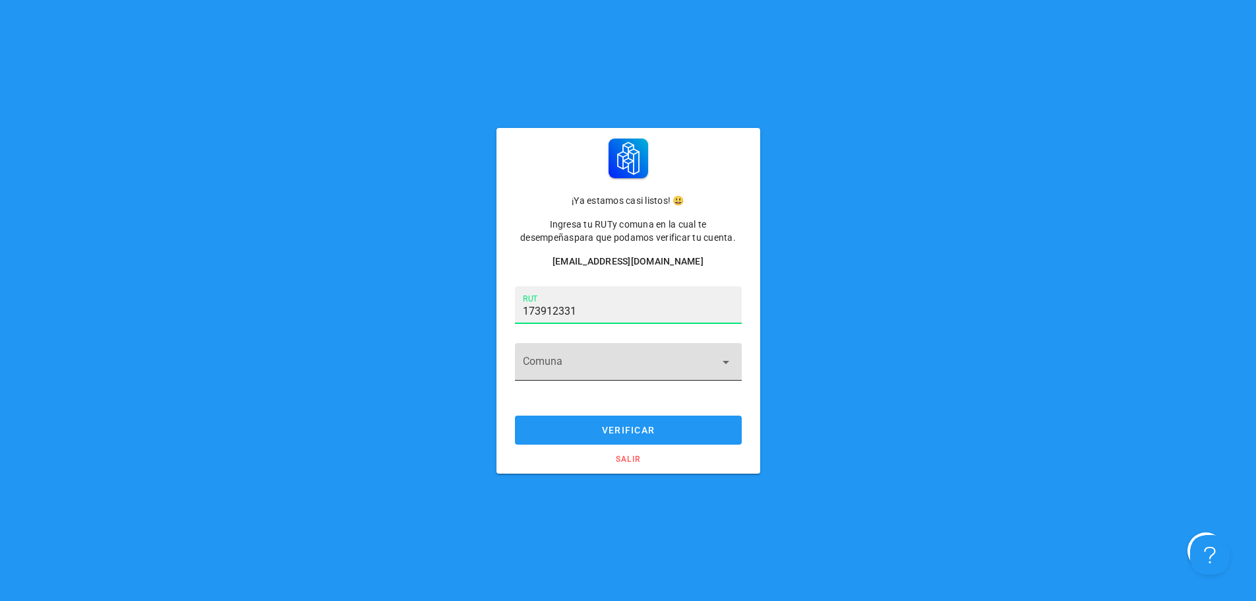
type input "17.391.233-1"
click at [663, 367] on input "Comuna" at bounding box center [619, 369] width 193 height 21
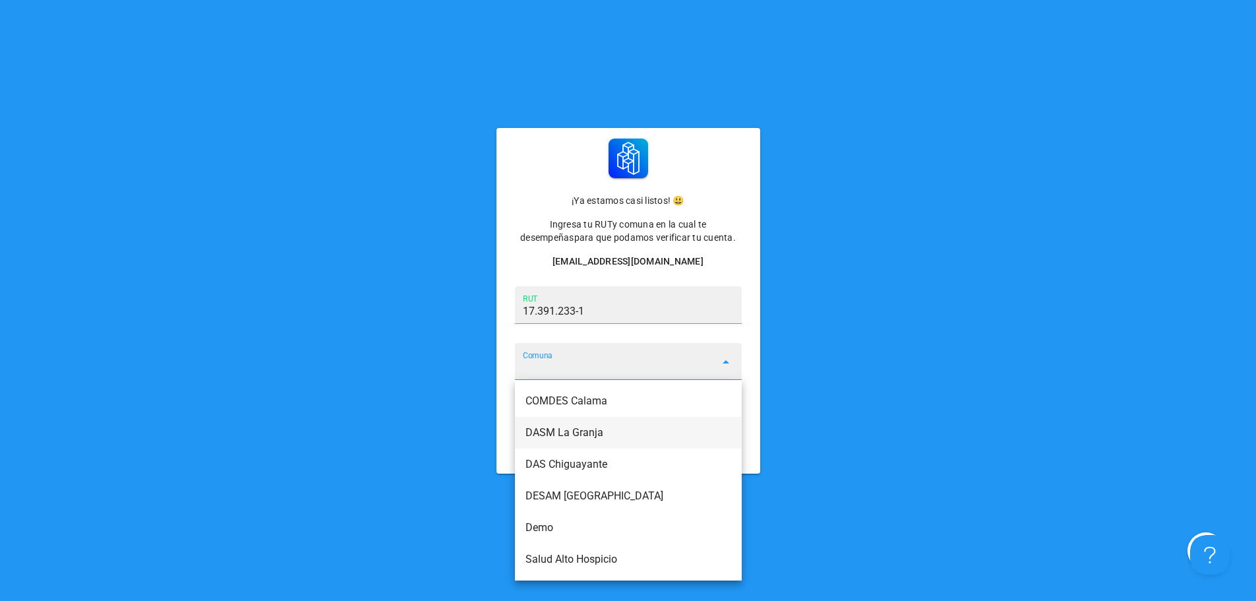
click at [609, 437] on div "DASM La Granja" at bounding box center [629, 432] width 206 height 13
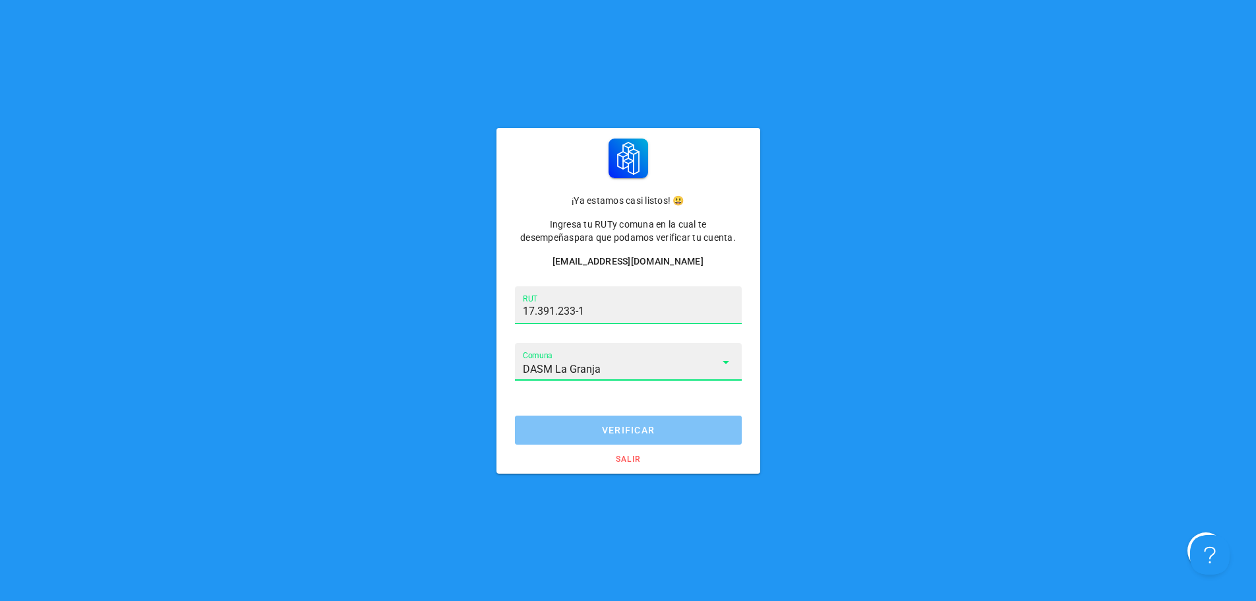
click at [669, 433] on span "verificar" at bounding box center [627, 430] width 201 height 11
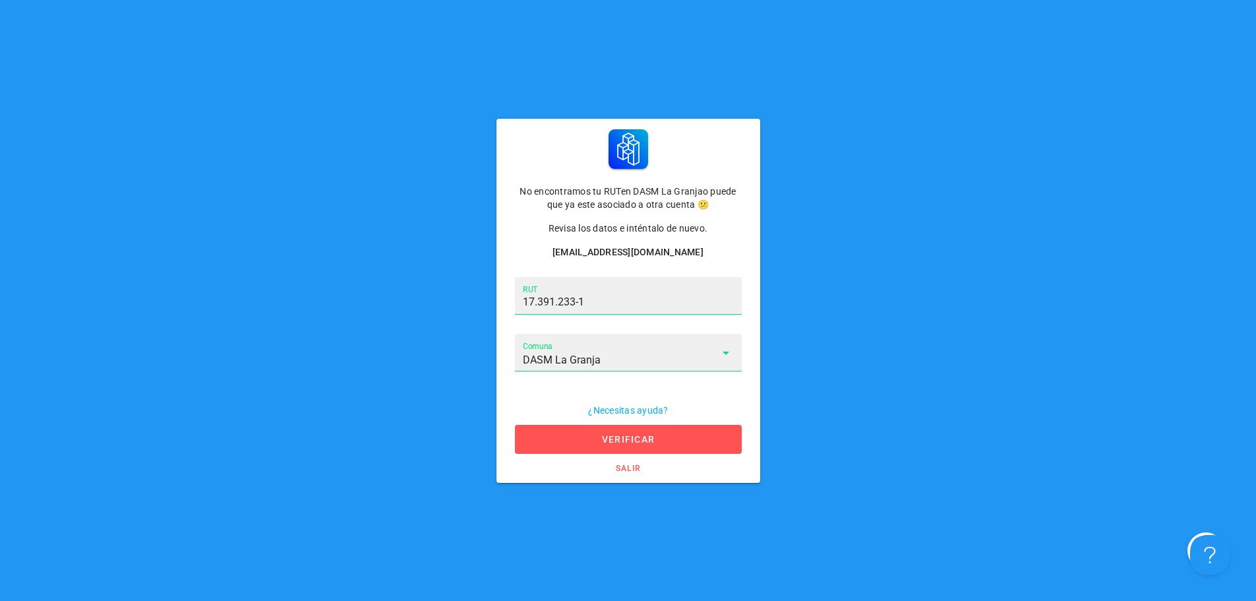
click at [669, 344] on div "Comuna DASM La Granja" at bounding box center [628, 352] width 211 height 37
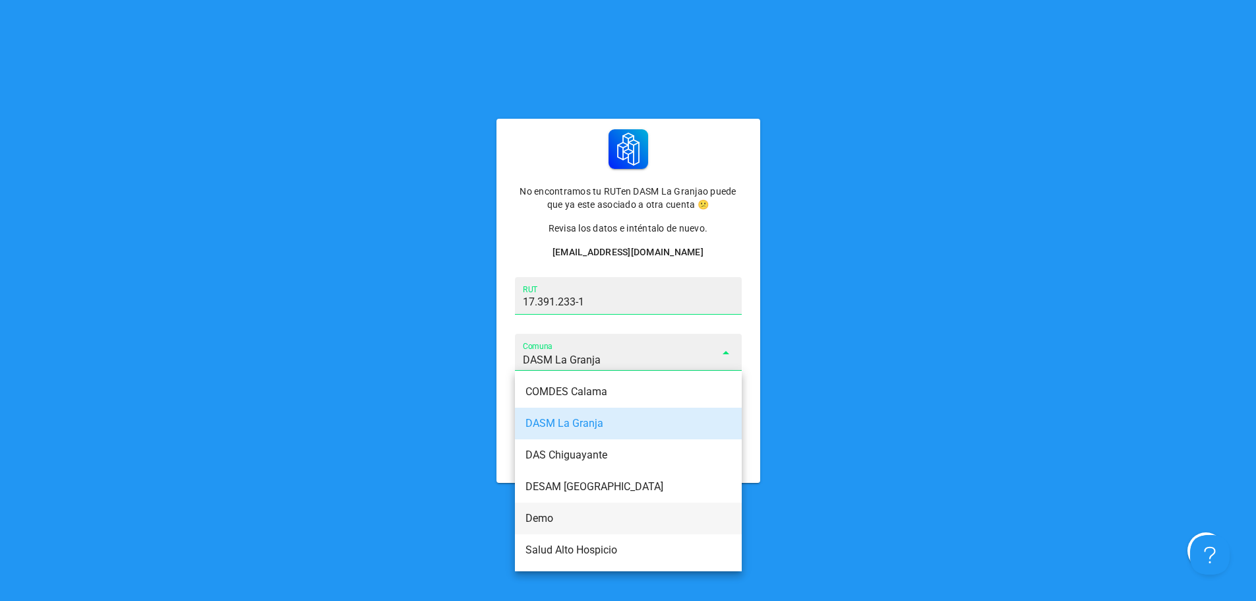
click at [570, 526] on div "Demo" at bounding box center [629, 518] width 206 height 28
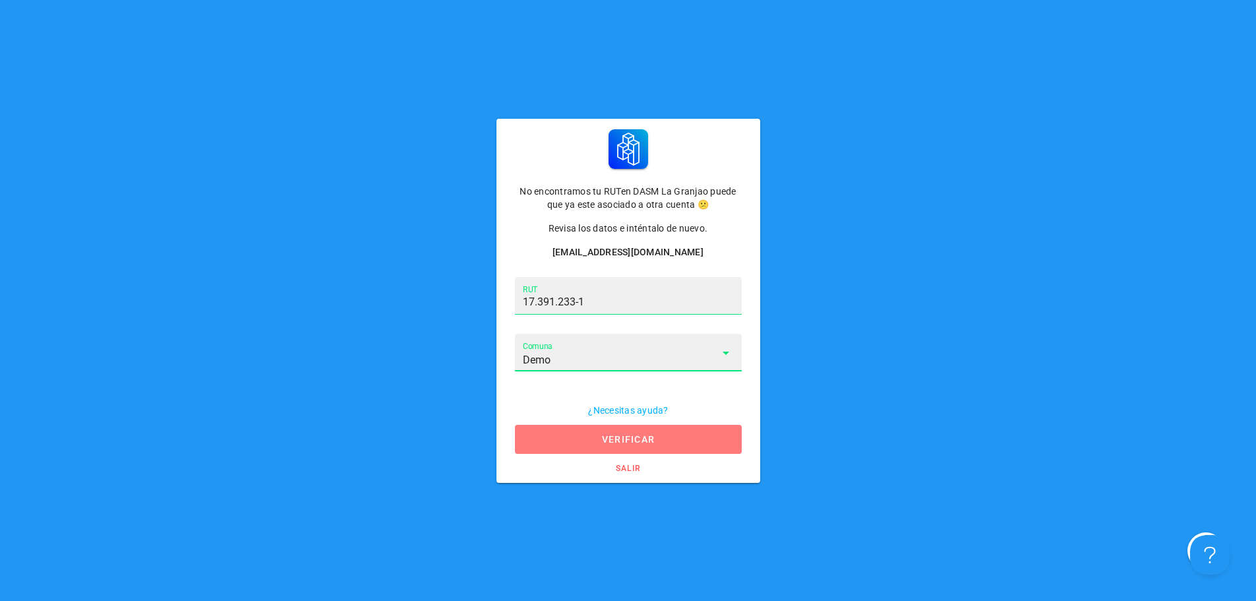
click at [573, 431] on button "verificar" at bounding box center [628, 439] width 227 height 29
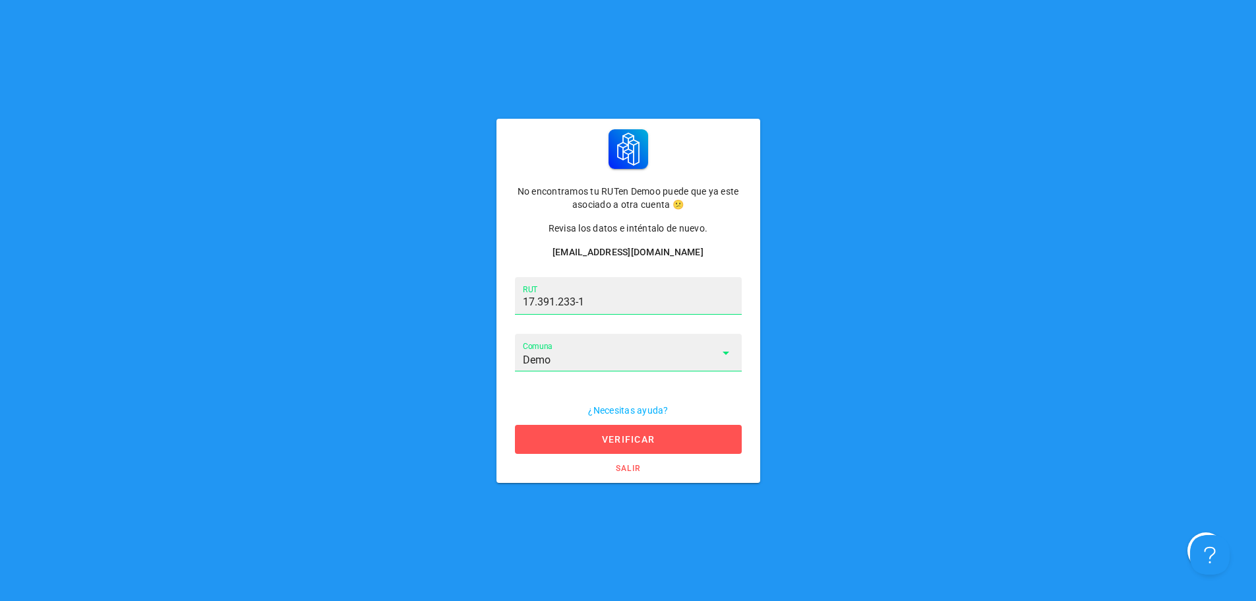
click at [726, 352] on icon at bounding box center [726, 352] width 7 height 3
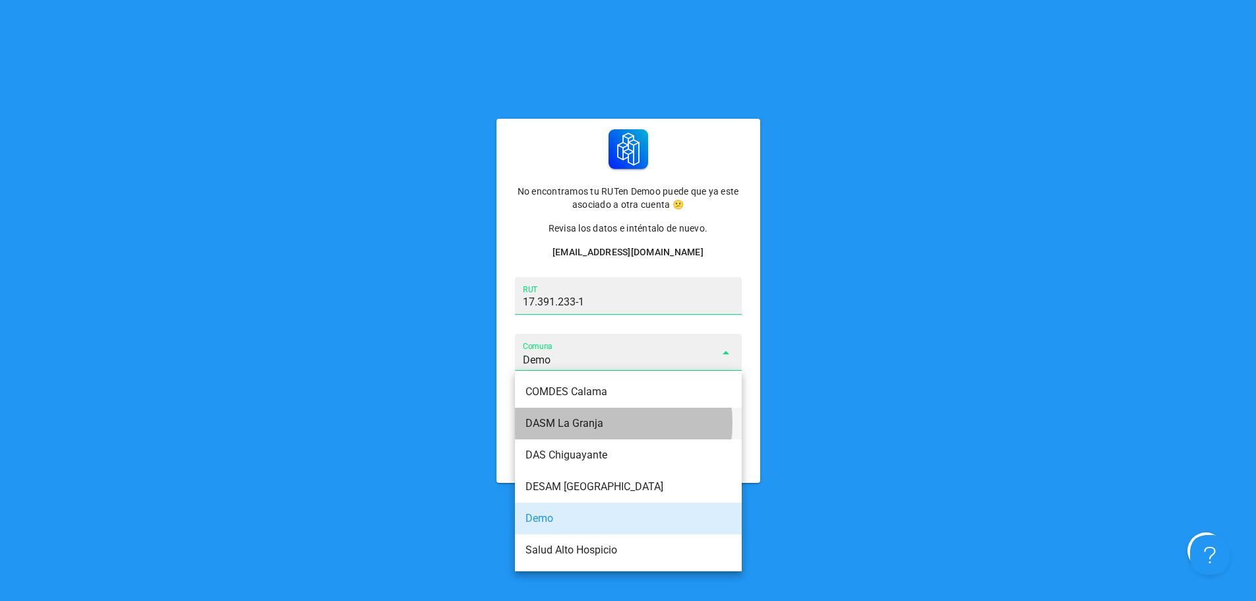
click at [617, 425] on div "DASM La Granja" at bounding box center [629, 423] width 206 height 13
type input "DASM La Granja"
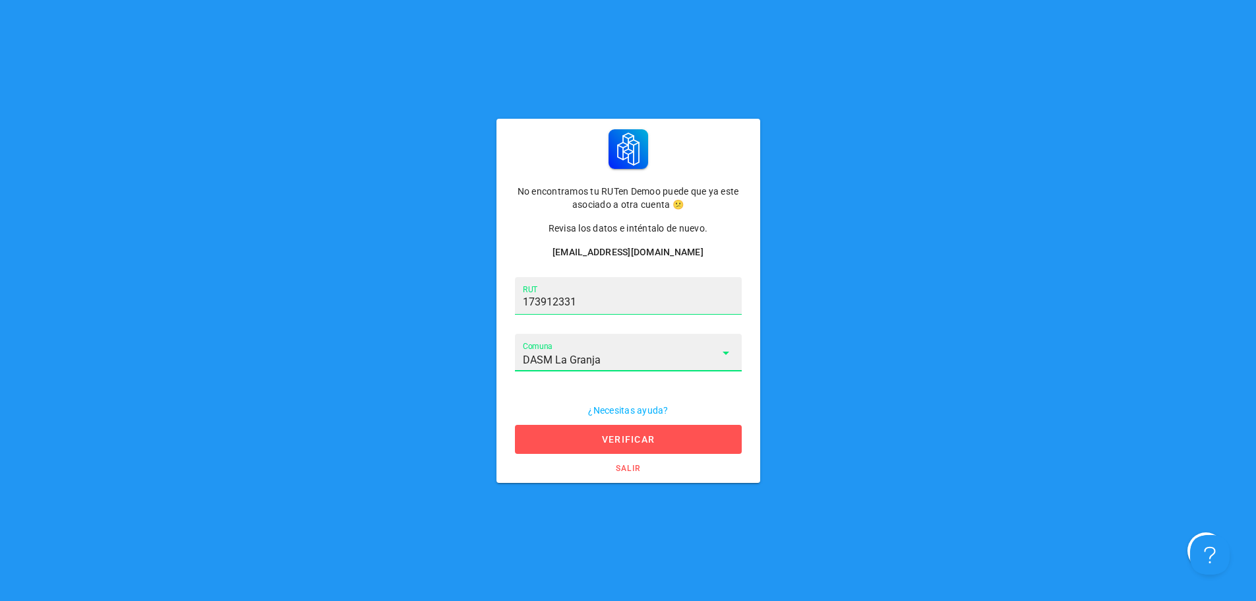
click at [617, 295] on input "173912331" at bounding box center [628, 301] width 211 height 21
type input "17.391.233-1"
click at [627, 475] on link "salir" at bounding box center [628, 468] width 227 height 18
